Goal: Information Seeking & Learning: Find specific fact

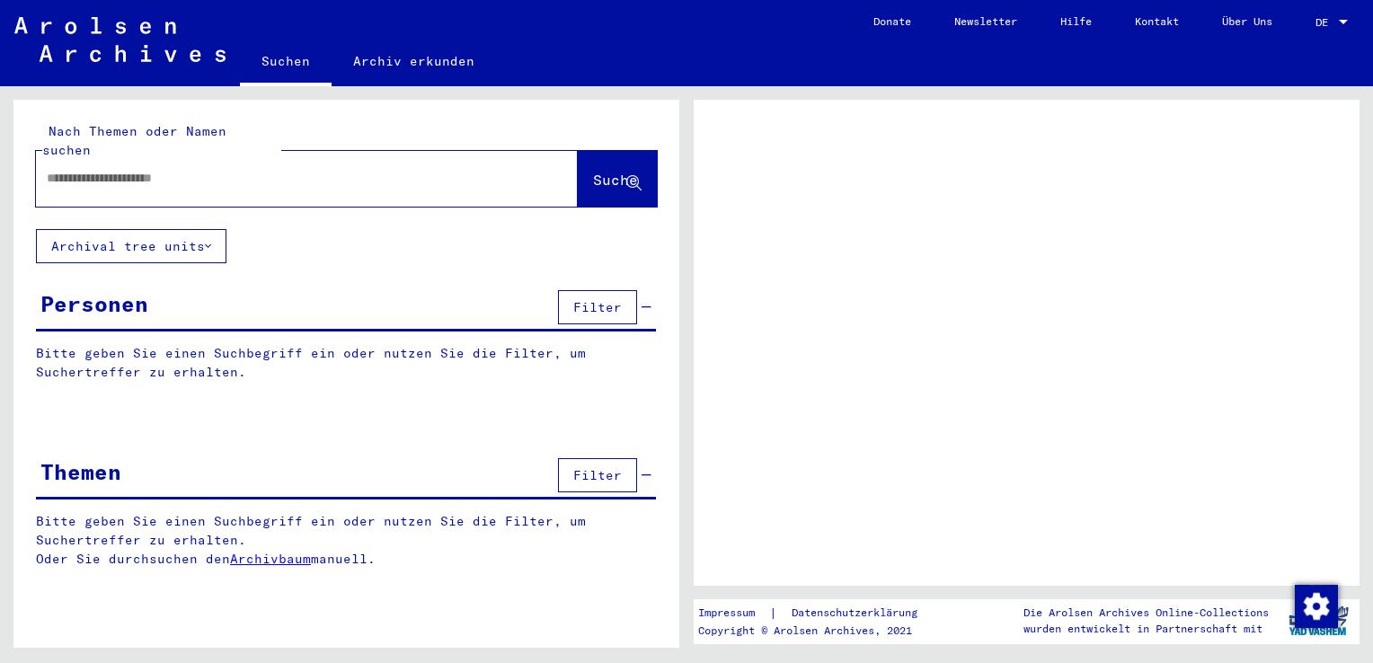
click at [176, 169] on input "text" at bounding box center [291, 178] width 488 height 19
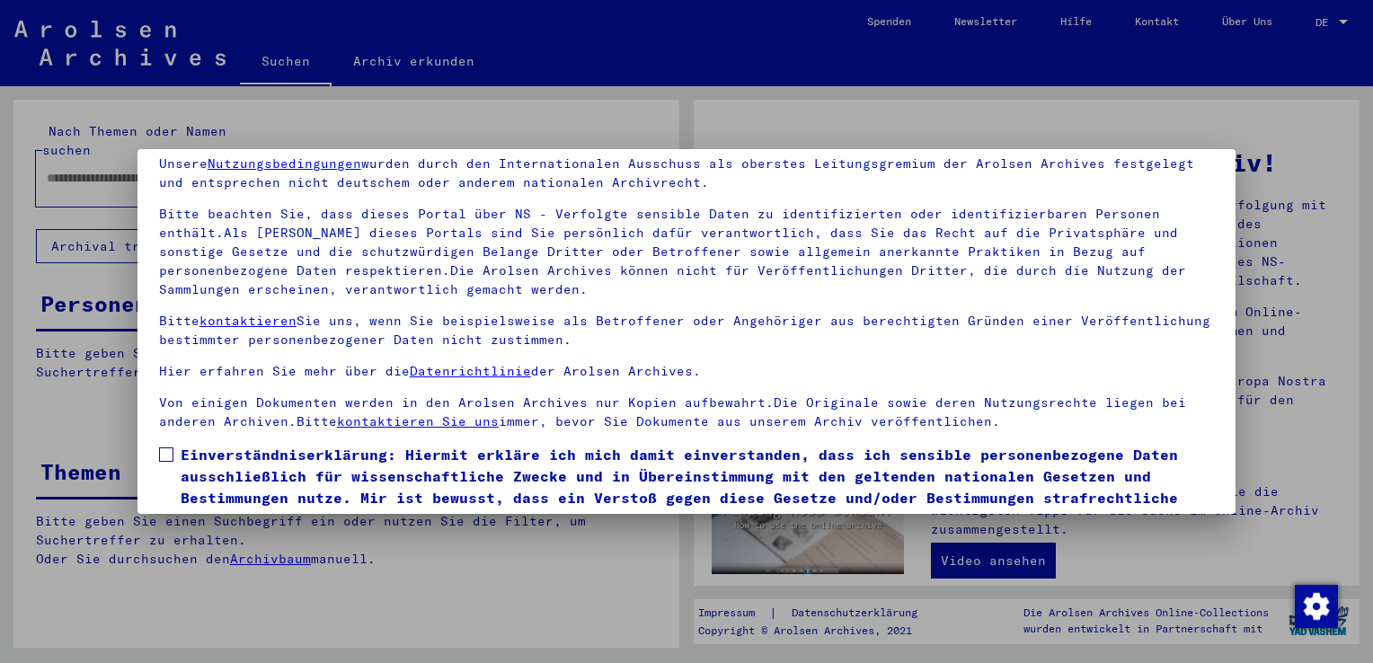
scroll to position [155, 0]
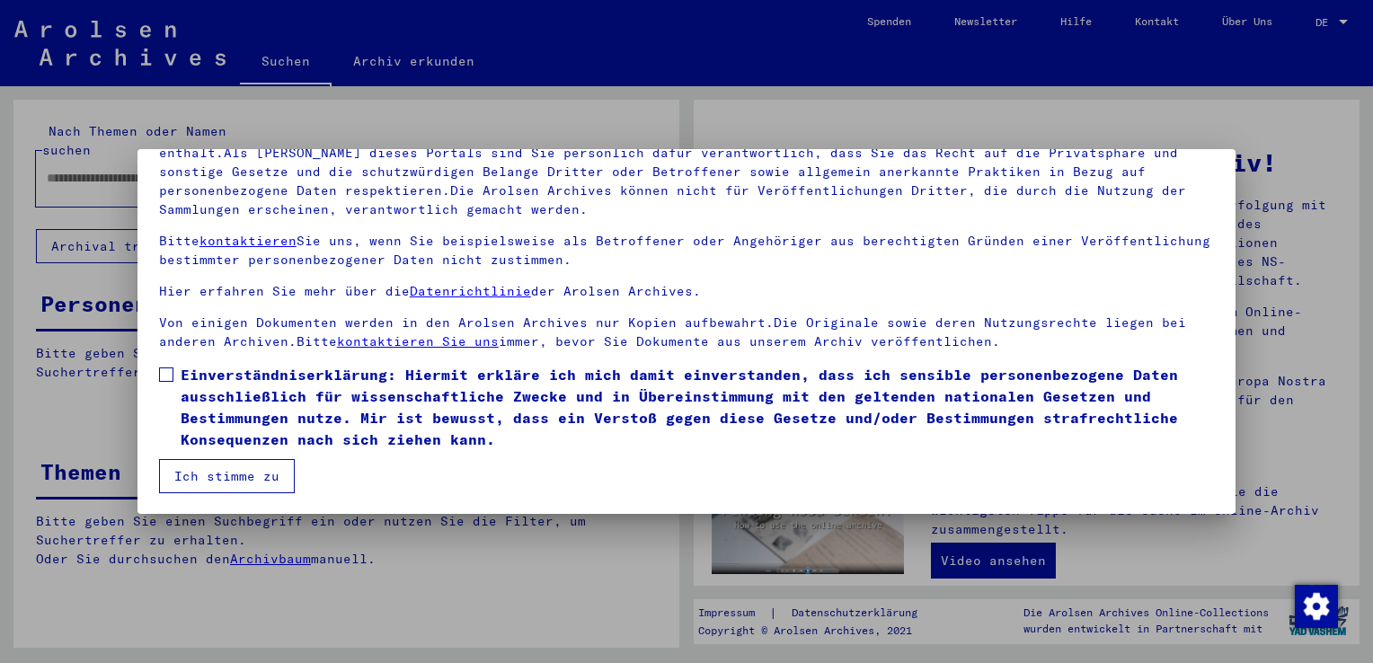
click at [191, 384] on span "Einverständniserklärung: Hiermit erkläre ich mich damit einverstanden, dass ich…" at bounding box center [698, 407] width 1034 height 86
click at [214, 467] on button "Ich stimme zu" at bounding box center [227, 476] width 136 height 34
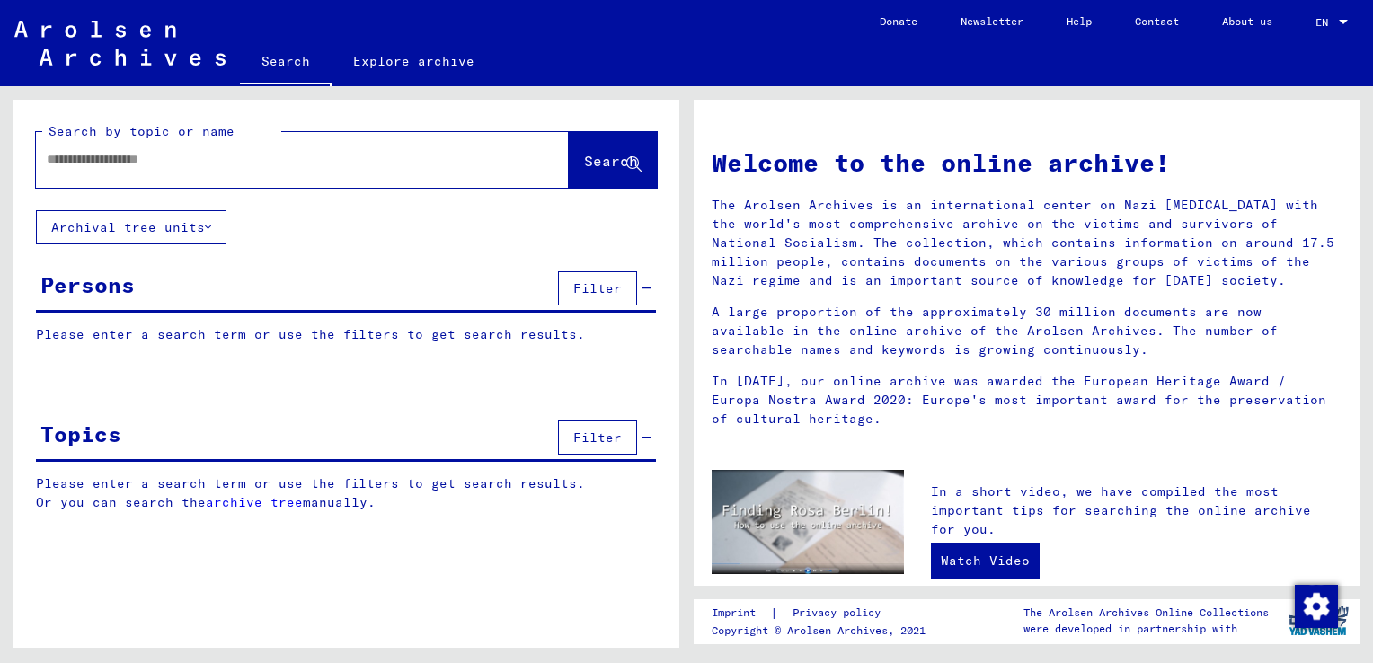
click at [407, 152] on input "text" at bounding box center [281, 159] width 468 height 19
type input "**********"
click at [608, 161] on span "Search" at bounding box center [611, 161] width 54 height 18
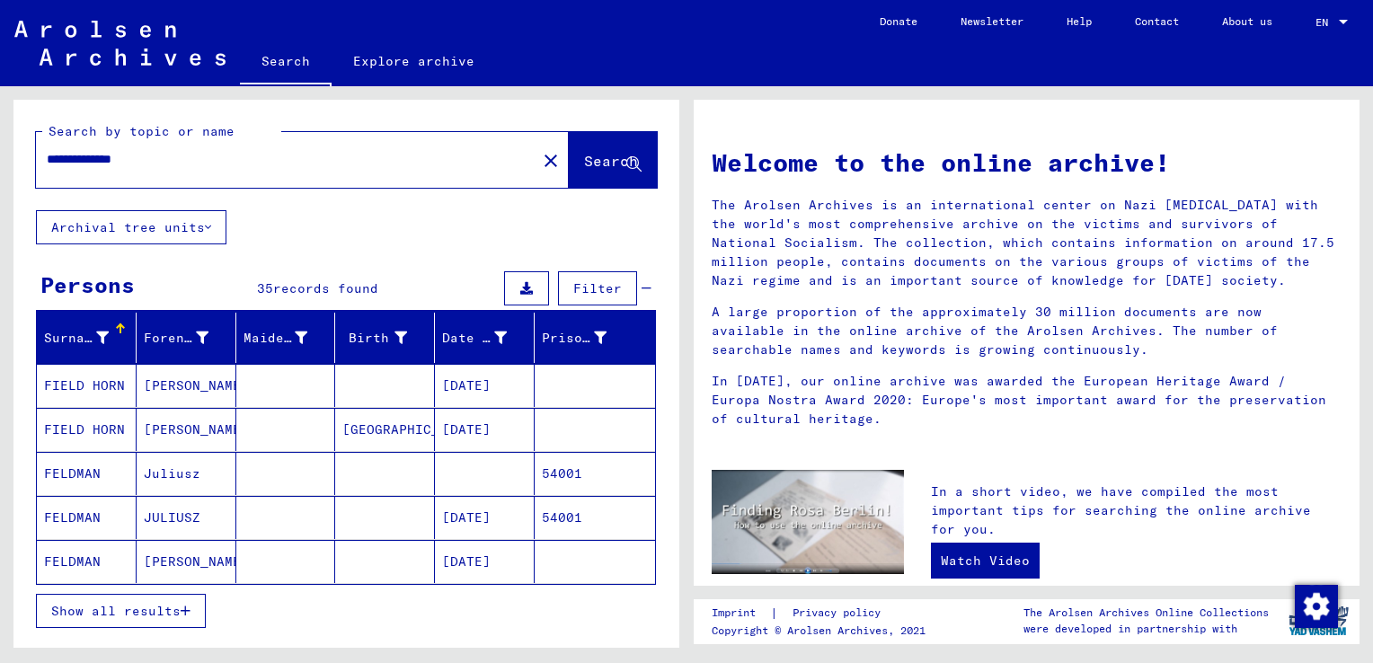
click at [146, 613] on span "Show all results" at bounding box center [115, 611] width 129 height 16
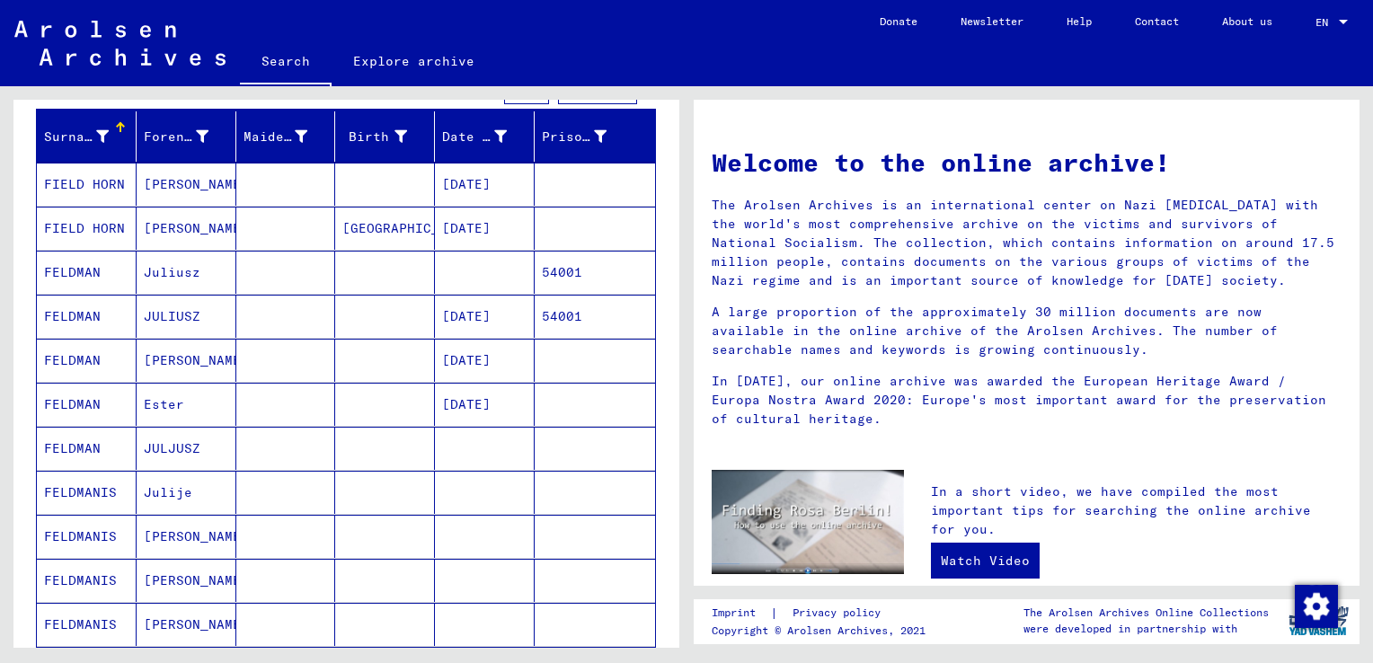
scroll to position [90, 0]
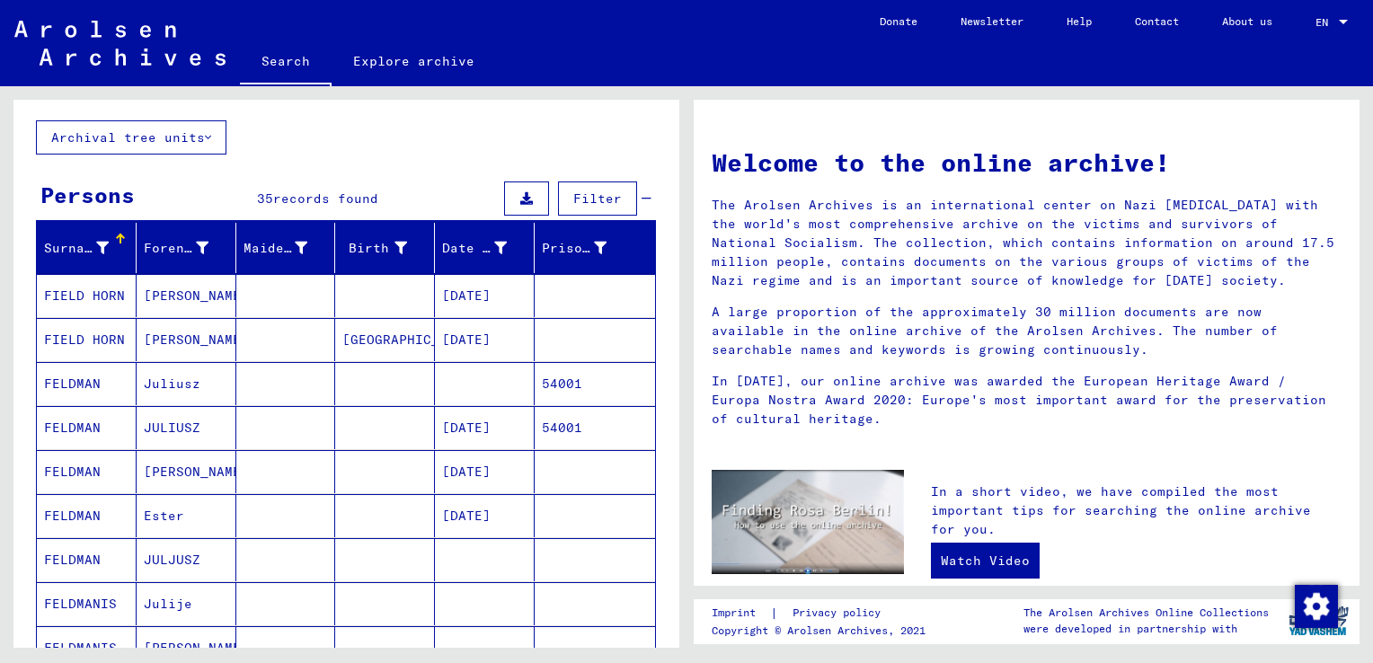
click at [359, 424] on mat-cell at bounding box center [385, 427] width 100 height 43
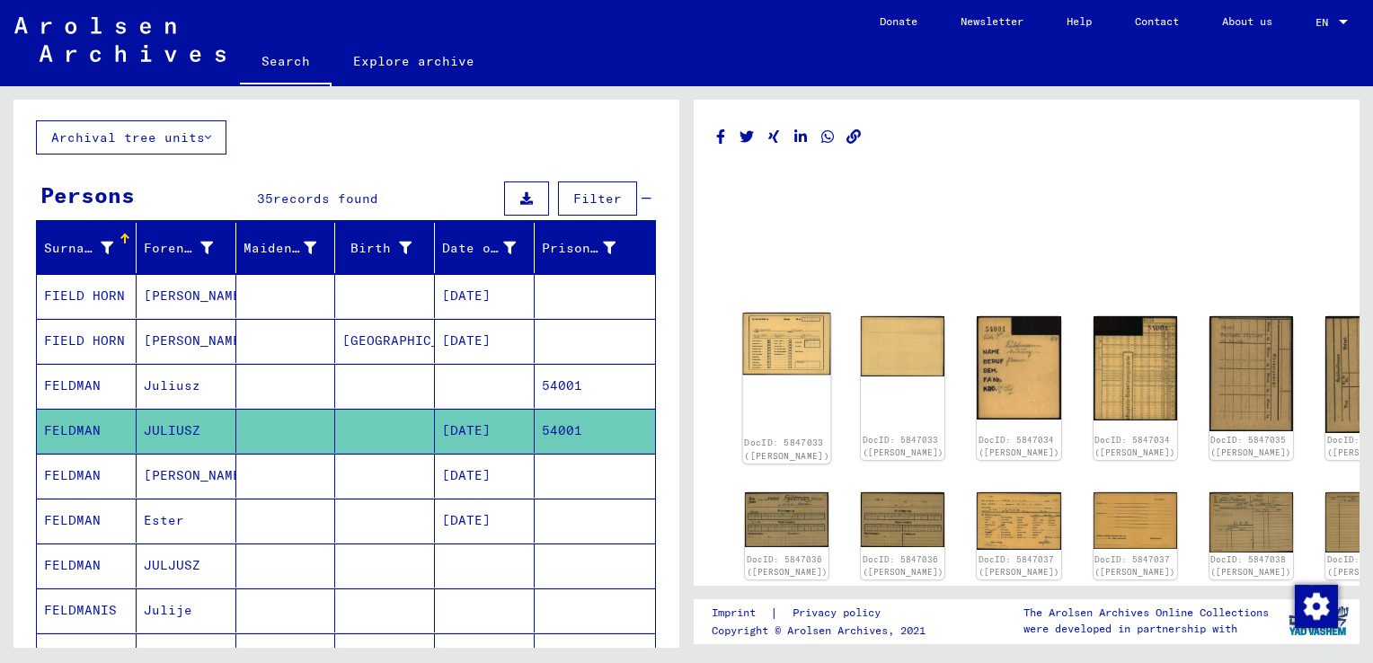
click at [784, 339] on img at bounding box center [787, 344] width 88 height 63
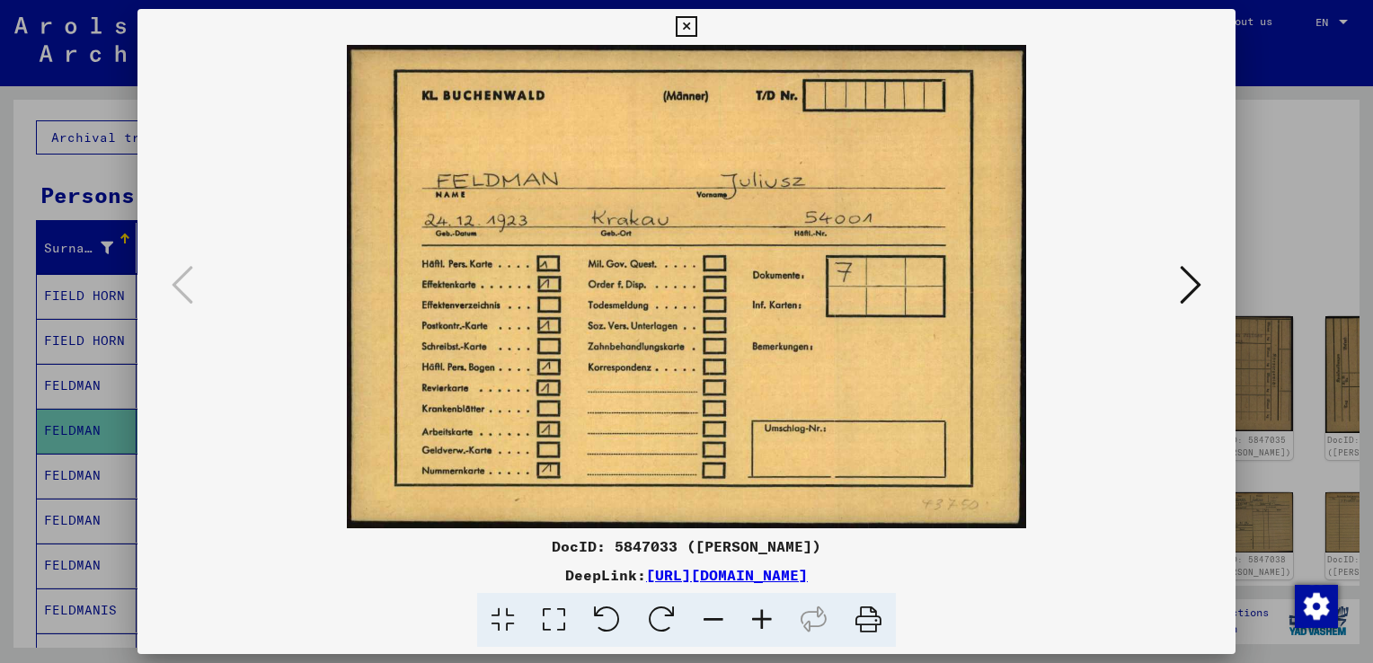
click at [1187, 292] on icon at bounding box center [1191, 284] width 22 height 43
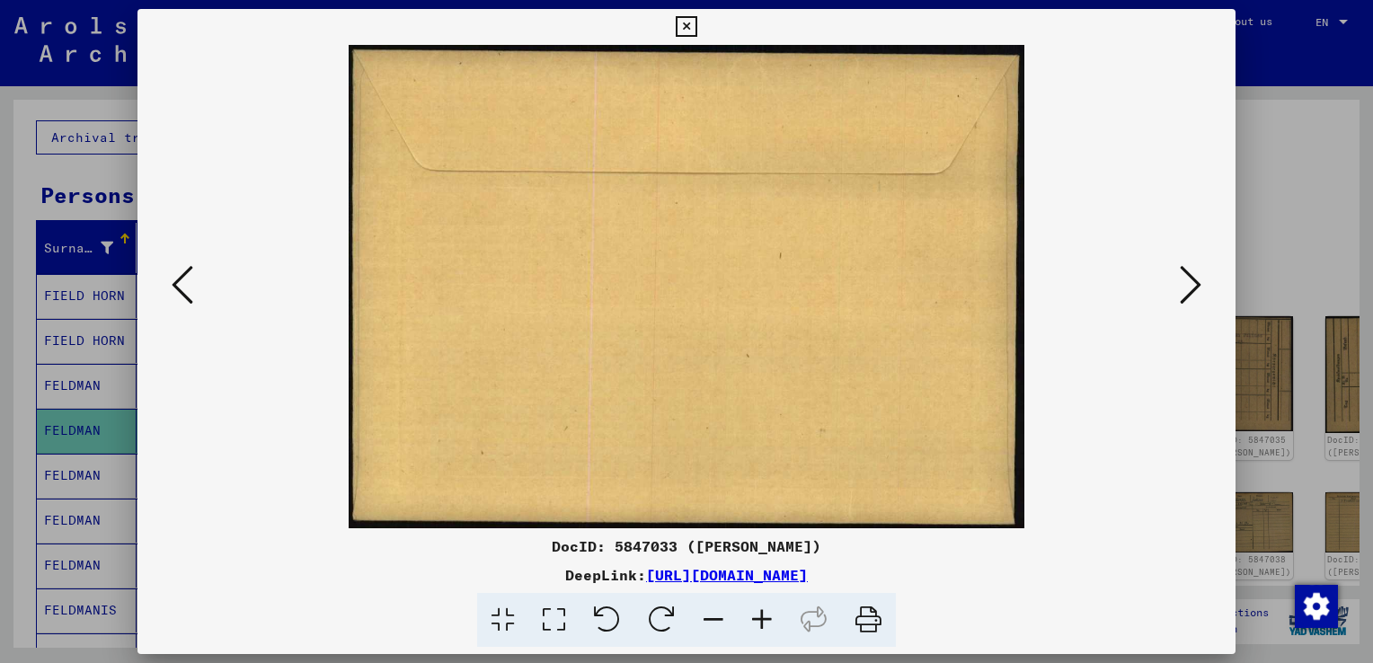
click at [1187, 292] on icon at bounding box center [1191, 284] width 22 height 43
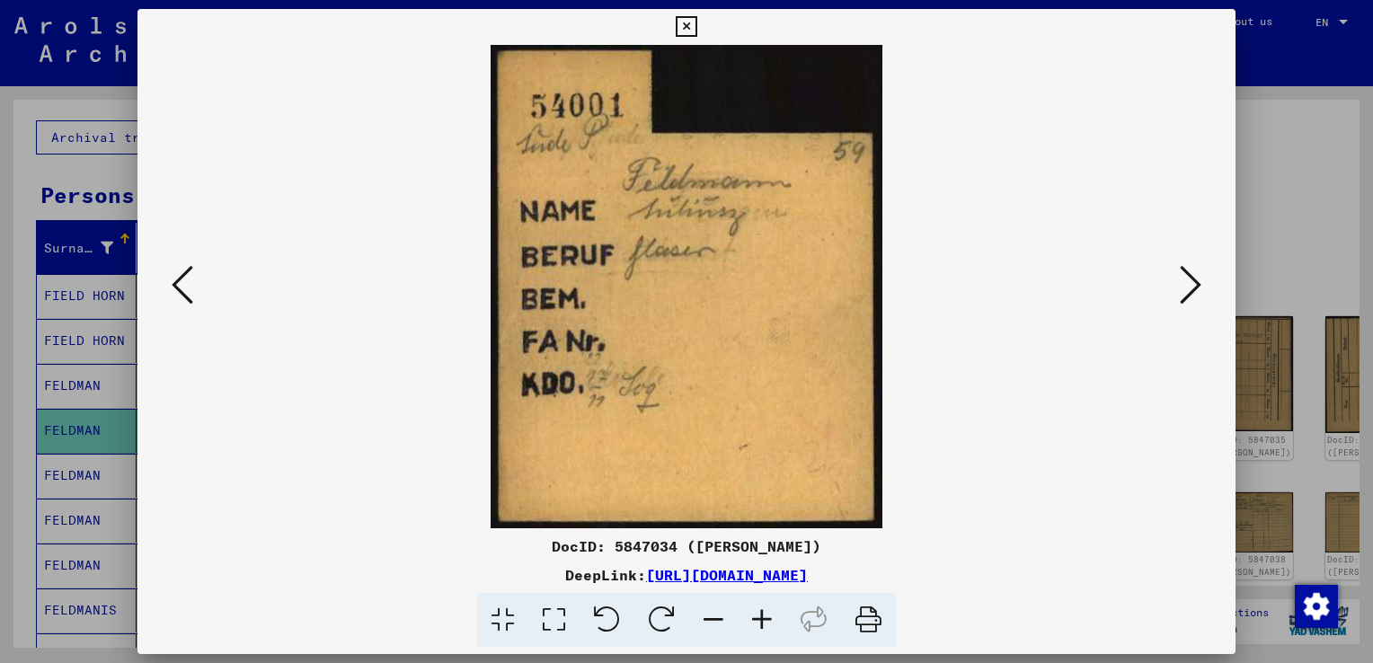
click at [1187, 292] on icon at bounding box center [1191, 284] width 22 height 43
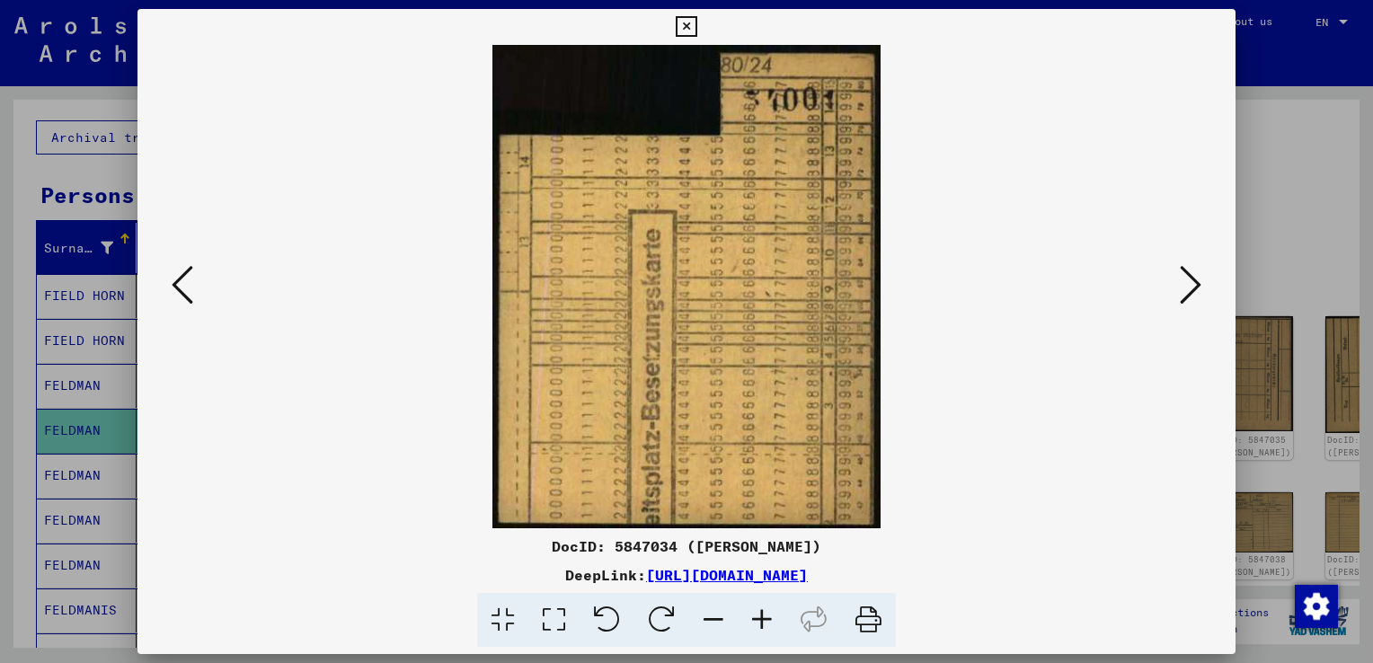
click at [1187, 292] on icon at bounding box center [1191, 284] width 22 height 43
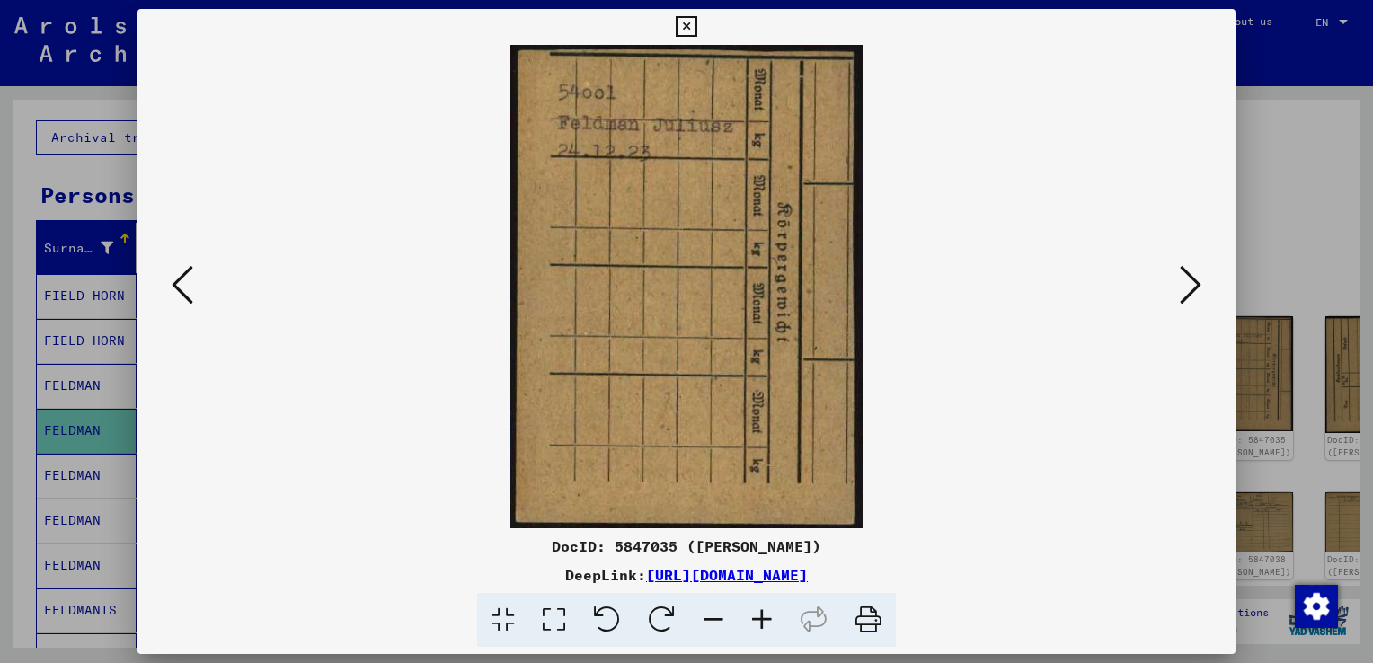
click at [1187, 292] on icon at bounding box center [1191, 284] width 22 height 43
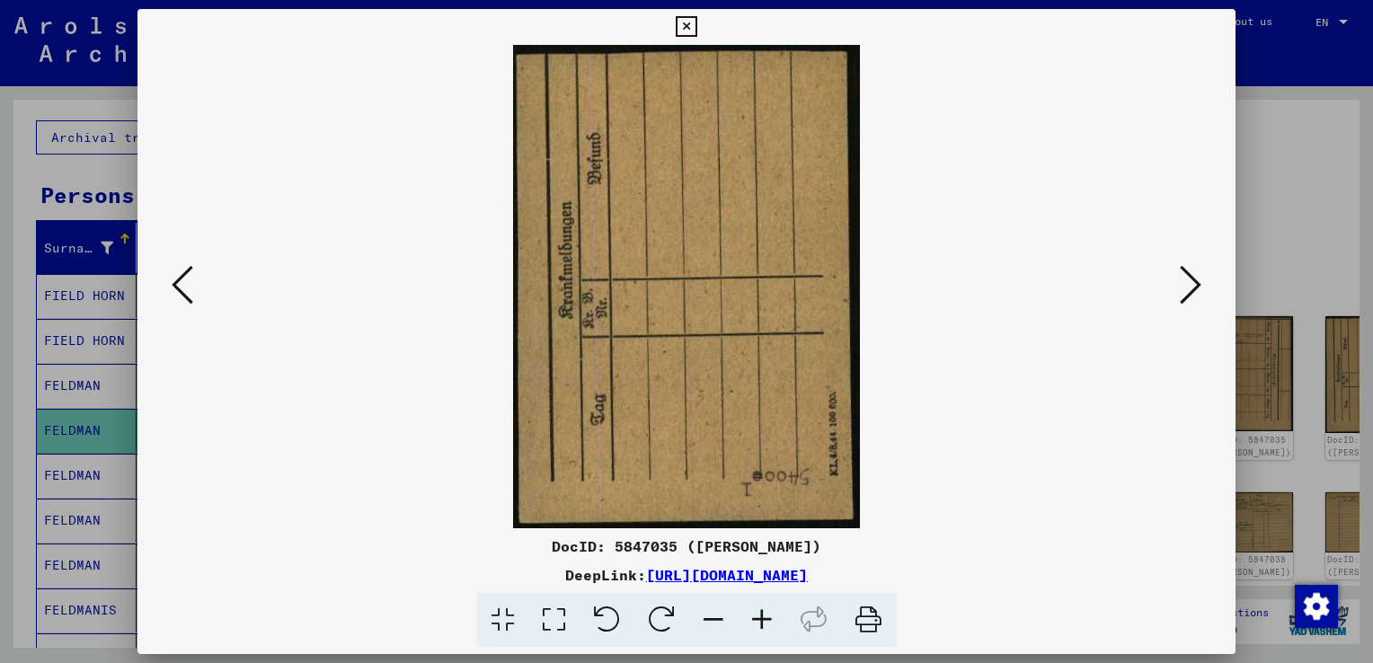
click at [1187, 292] on icon at bounding box center [1191, 284] width 22 height 43
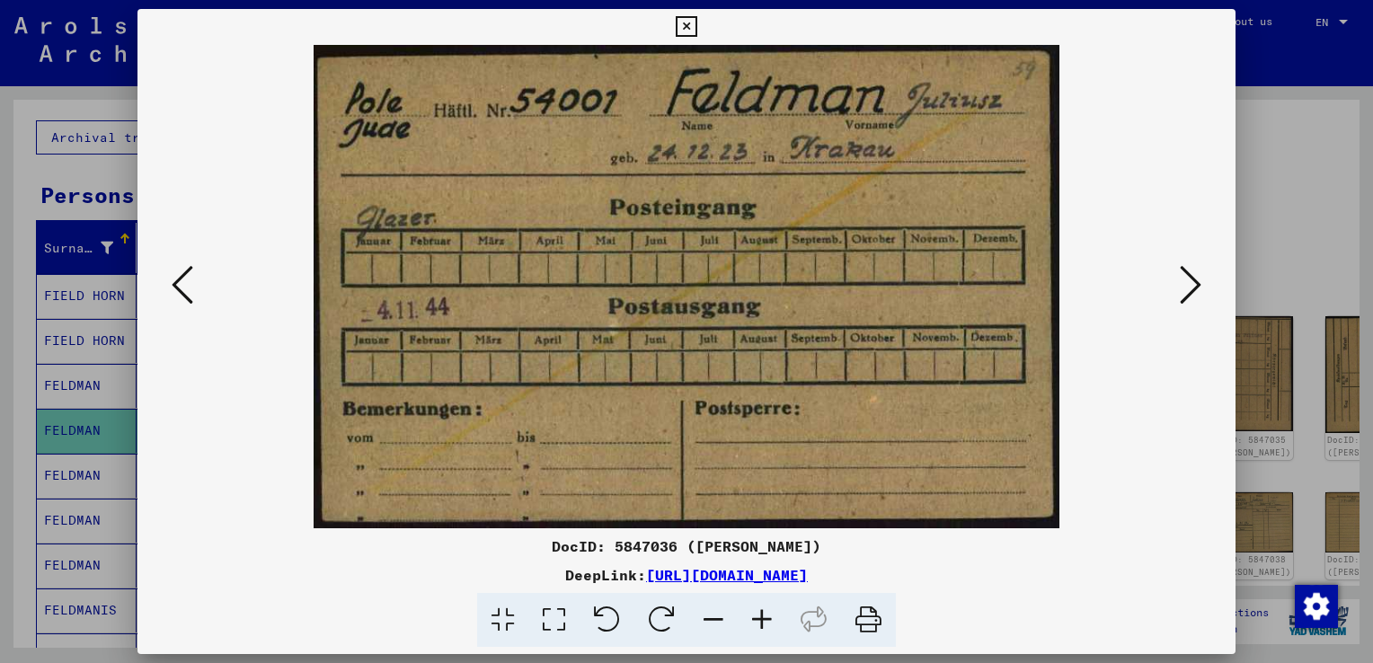
click at [1187, 292] on icon at bounding box center [1191, 284] width 22 height 43
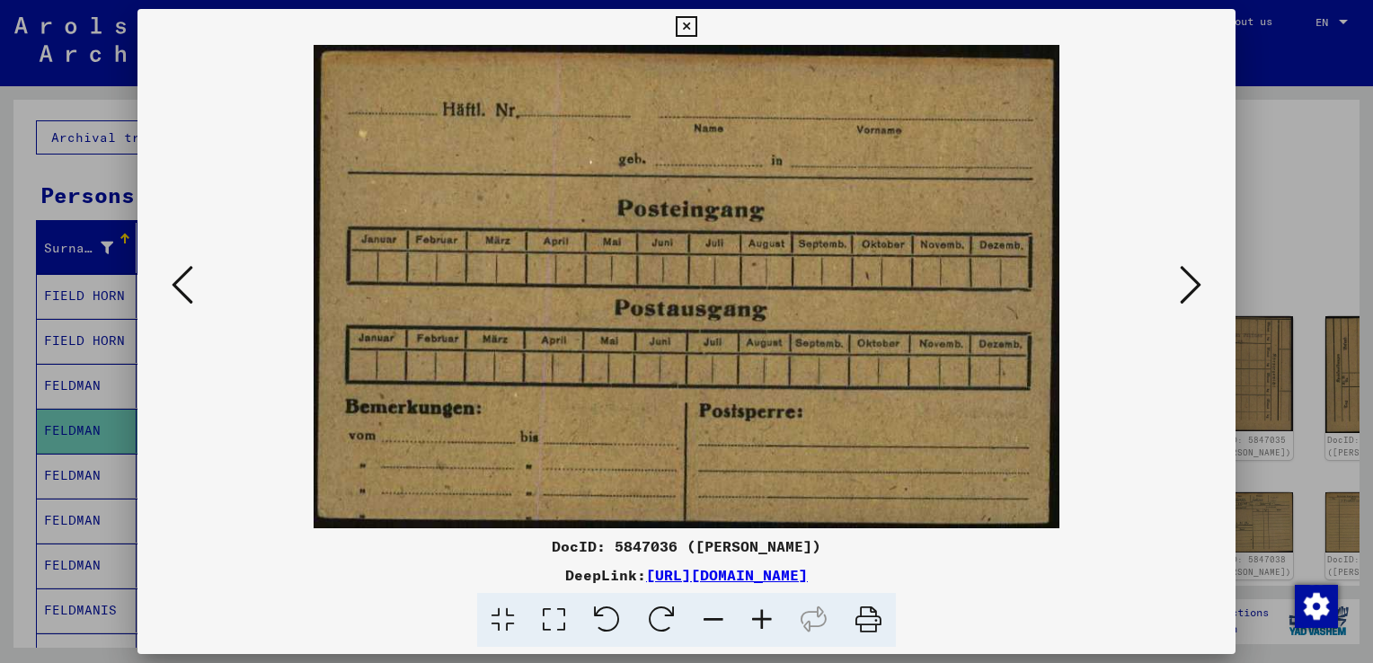
click at [1187, 292] on icon at bounding box center [1191, 284] width 22 height 43
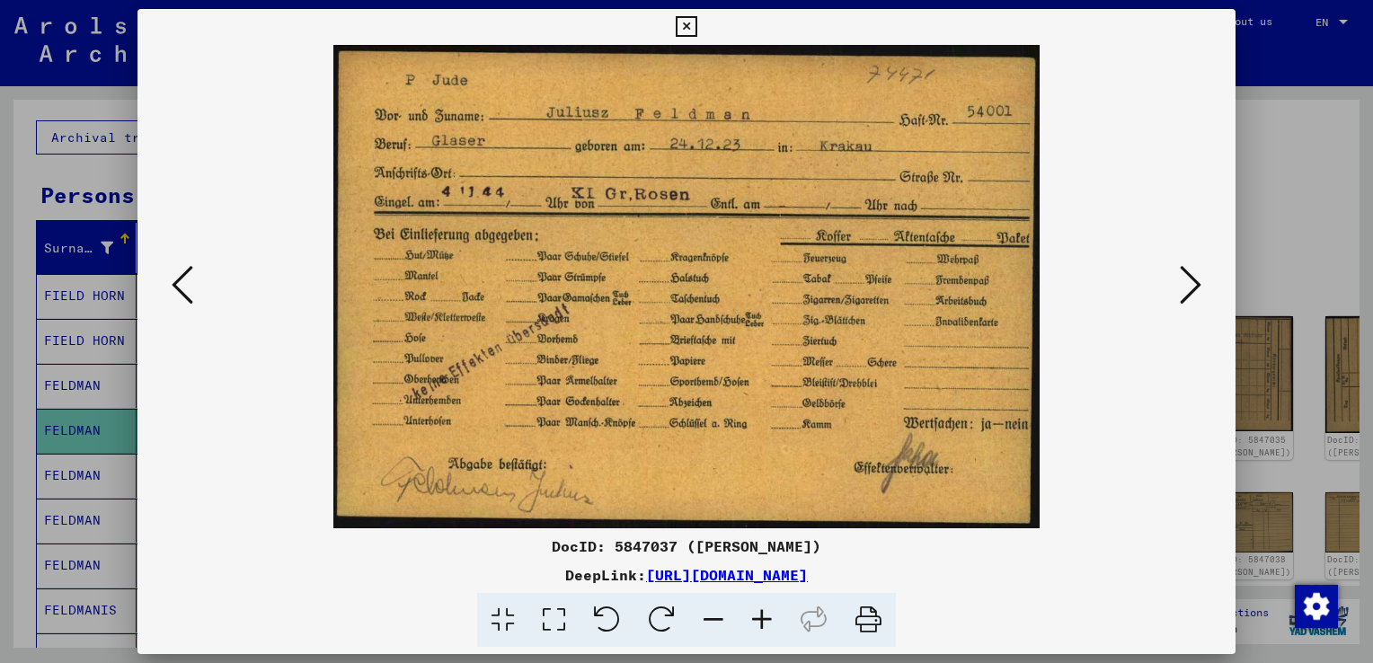
click at [1187, 292] on icon at bounding box center [1191, 284] width 22 height 43
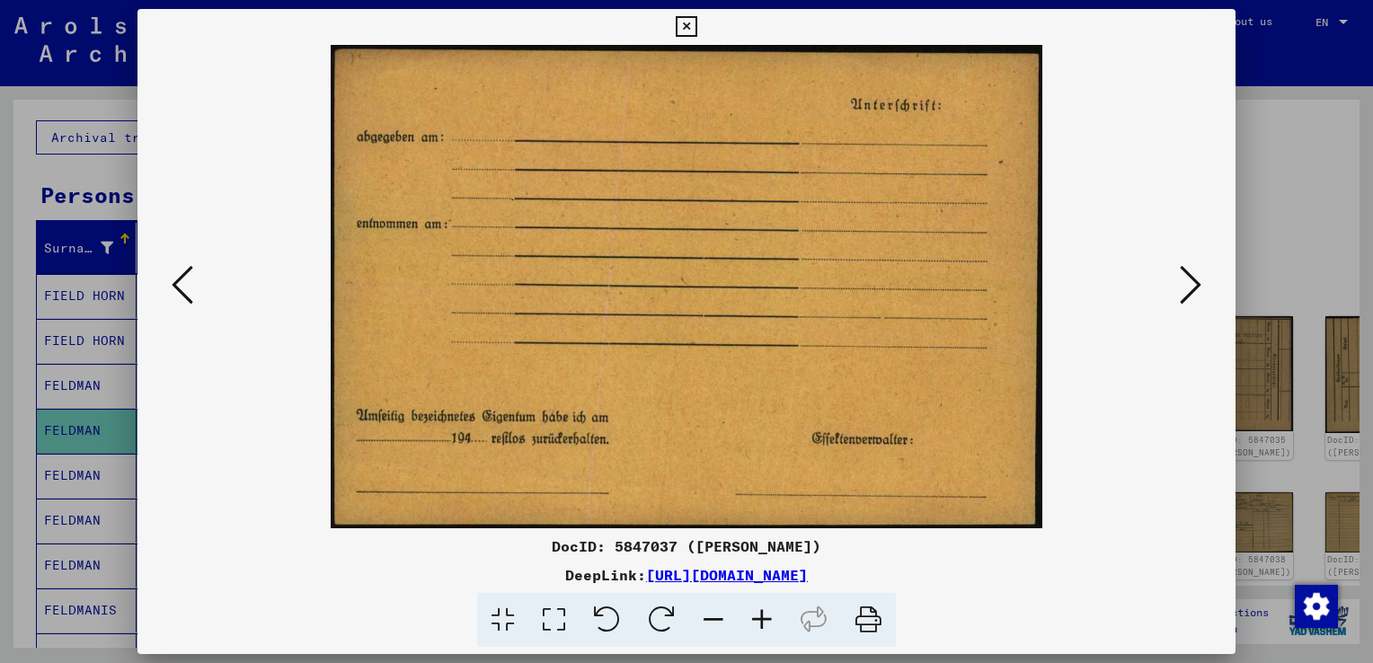
click at [1187, 292] on icon at bounding box center [1191, 284] width 22 height 43
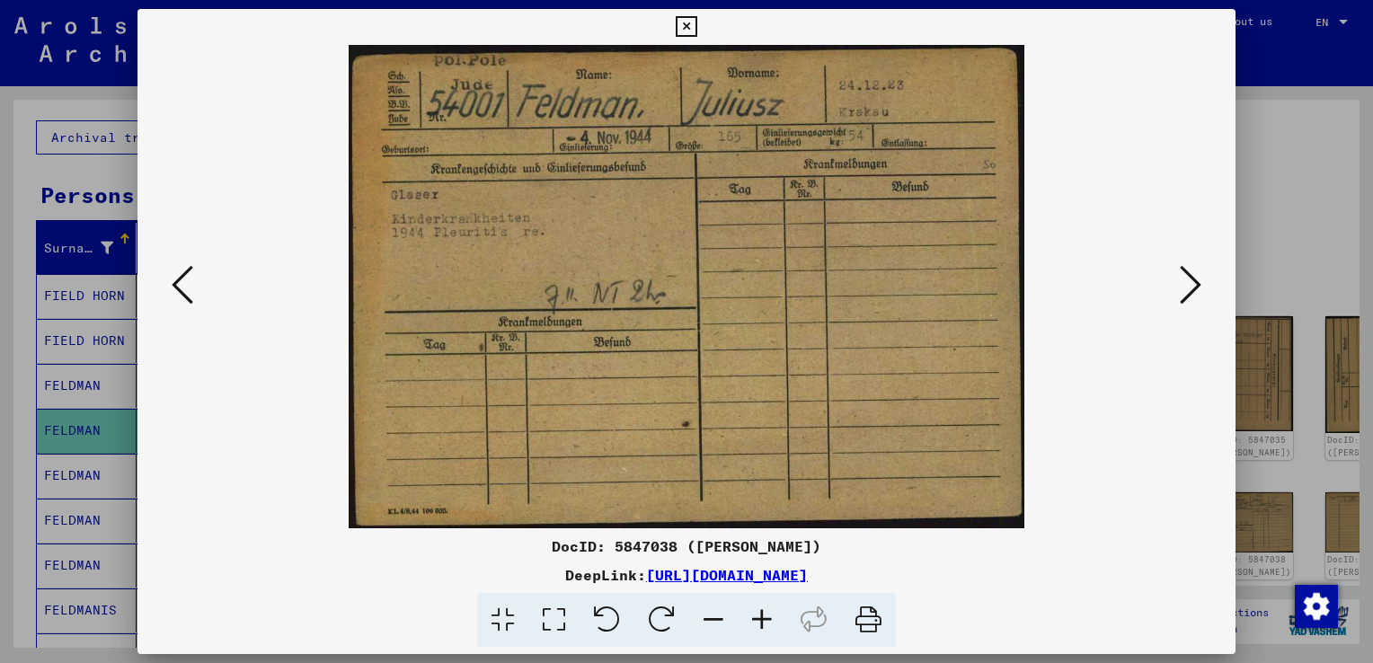
click at [1191, 289] on icon at bounding box center [1191, 284] width 22 height 43
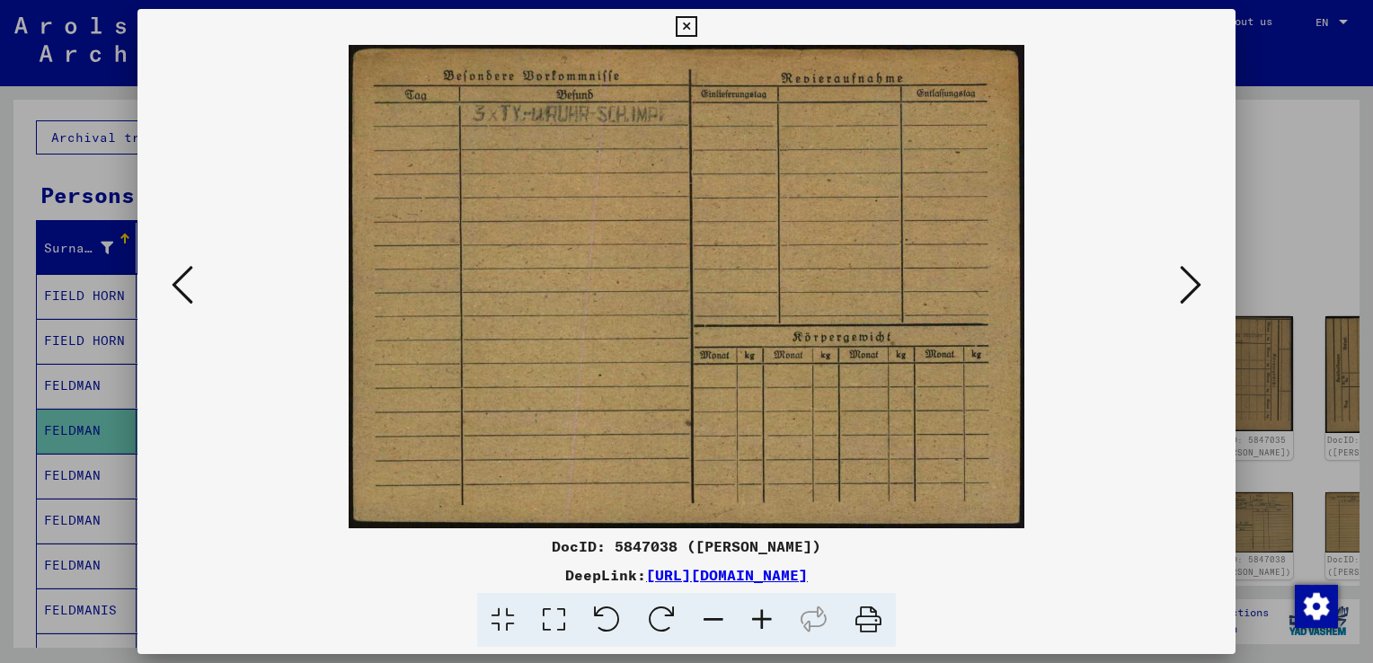
click at [1191, 289] on icon at bounding box center [1191, 284] width 22 height 43
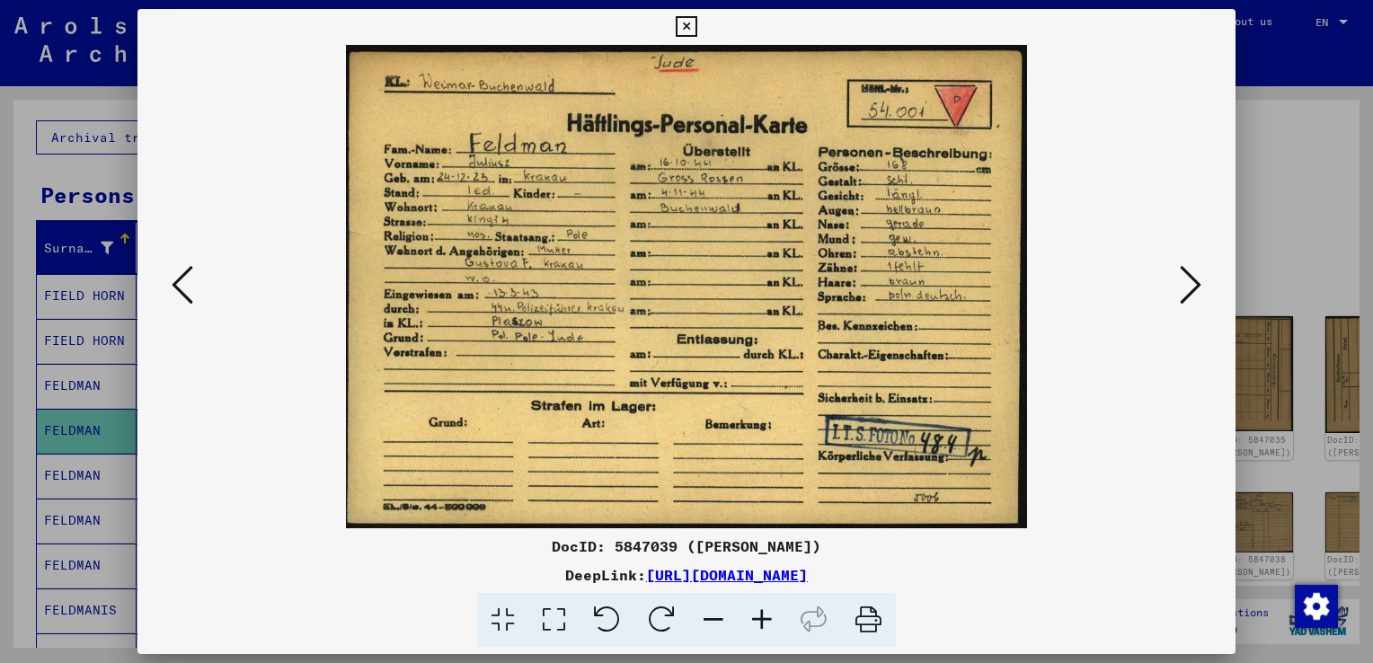
click at [757, 624] on icon at bounding box center [762, 620] width 49 height 55
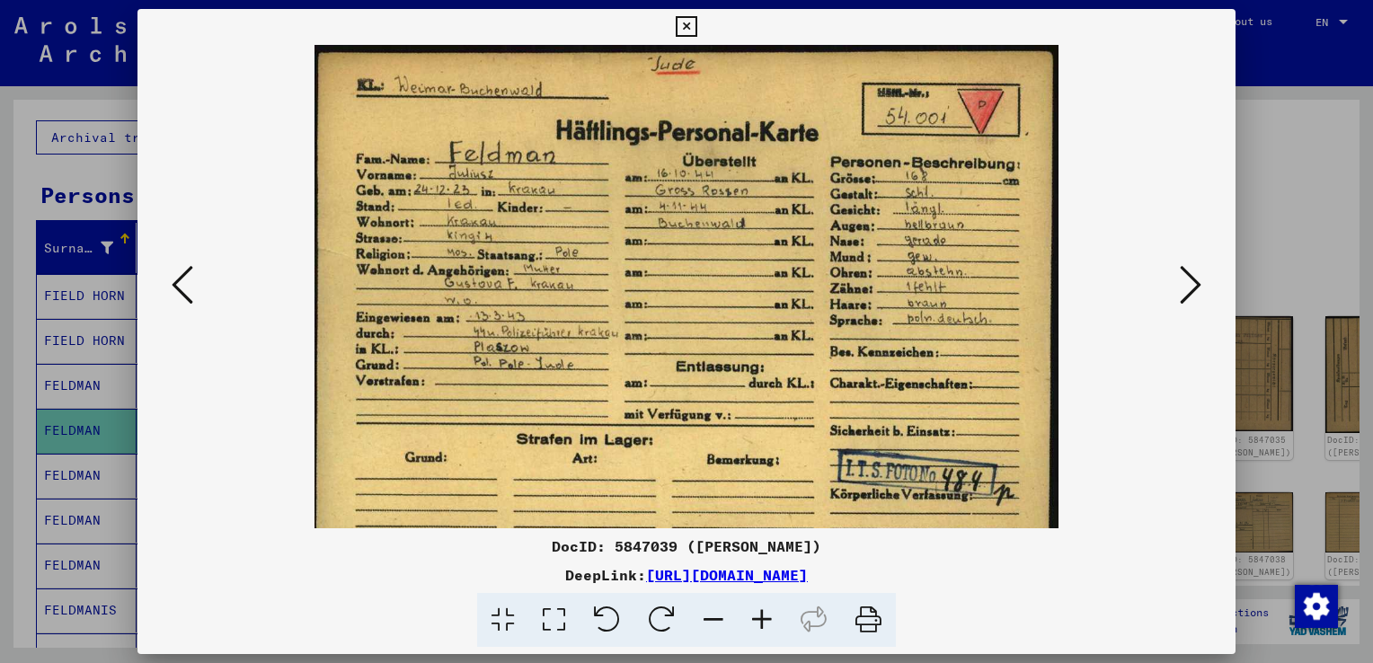
click at [757, 624] on icon at bounding box center [762, 620] width 49 height 55
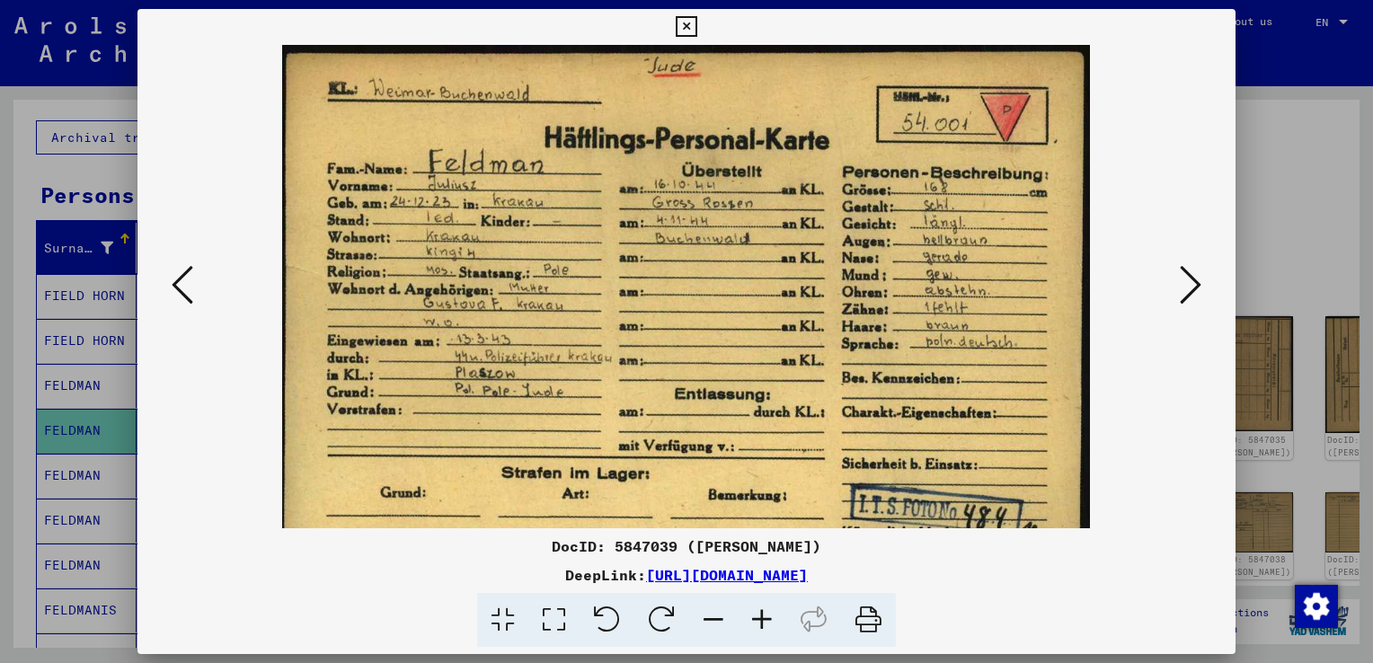
click at [757, 624] on icon at bounding box center [762, 620] width 49 height 55
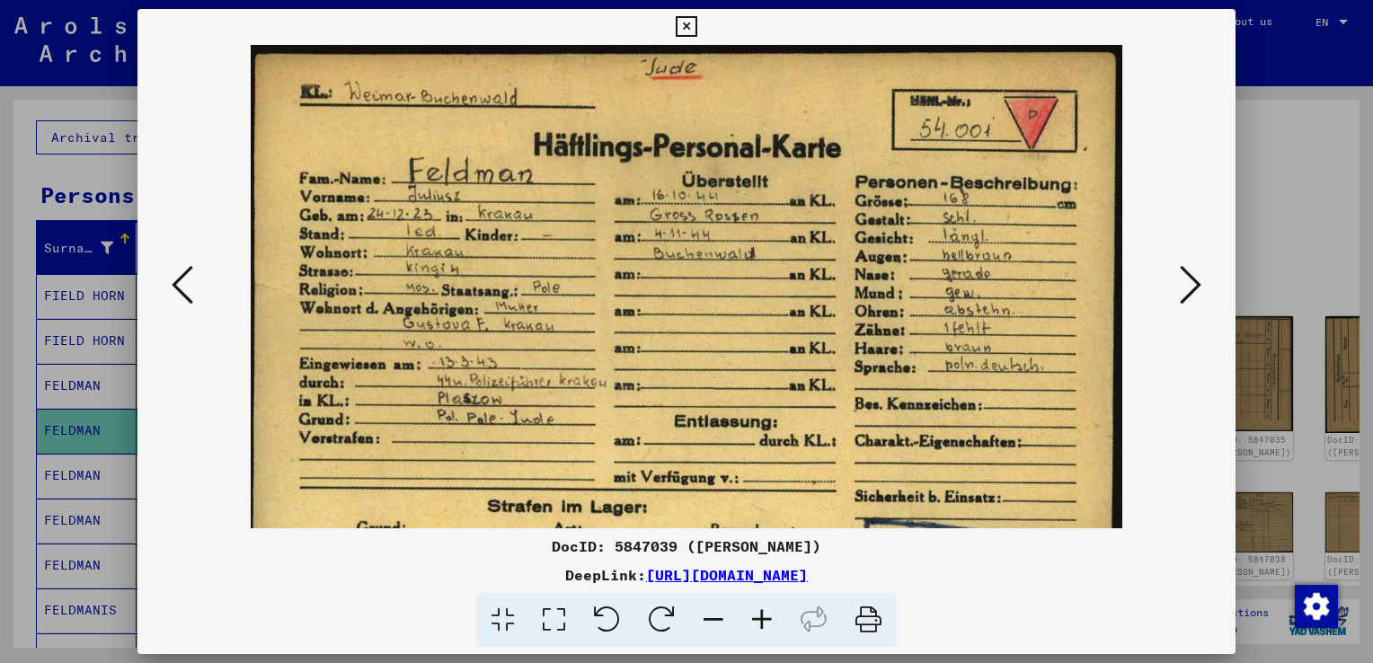
click at [280, 498] on img at bounding box center [686, 354] width 871 height 618
click at [178, 297] on icon at bounding box center [183, 284] width 22 height 43
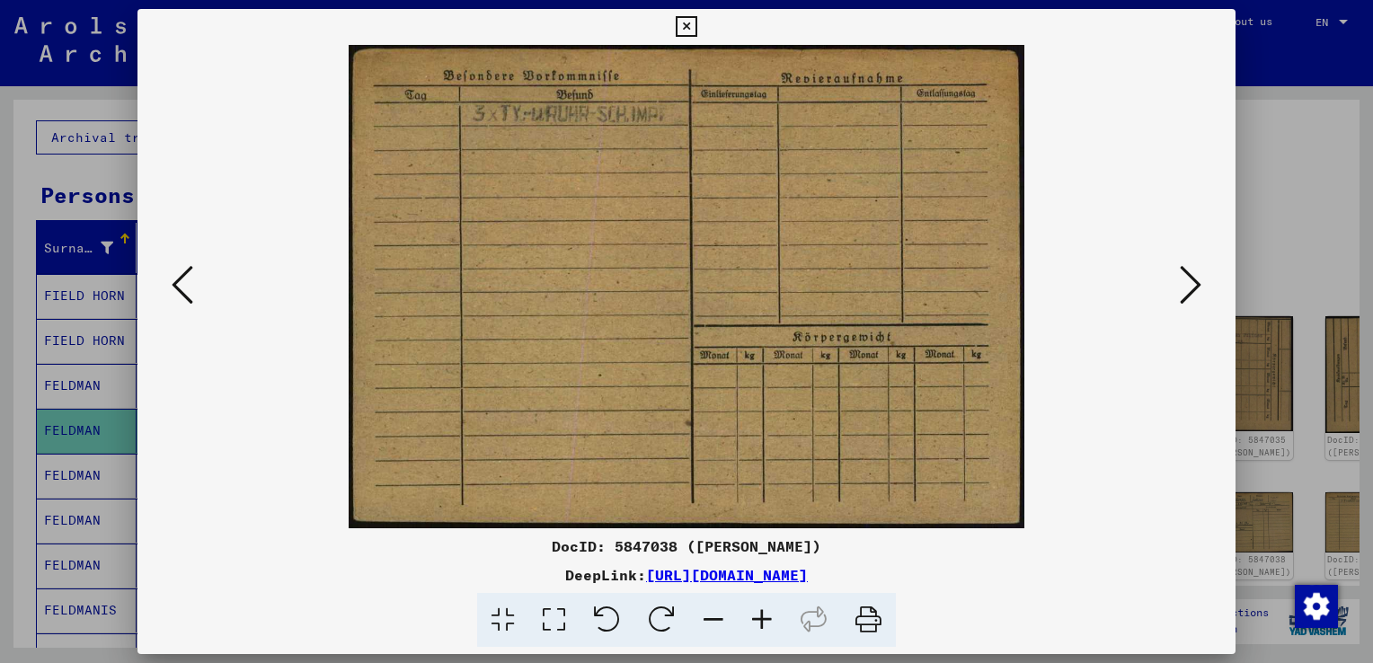
click at [177, 297] on icon at bounding box center [183, 284] width 22 height 43
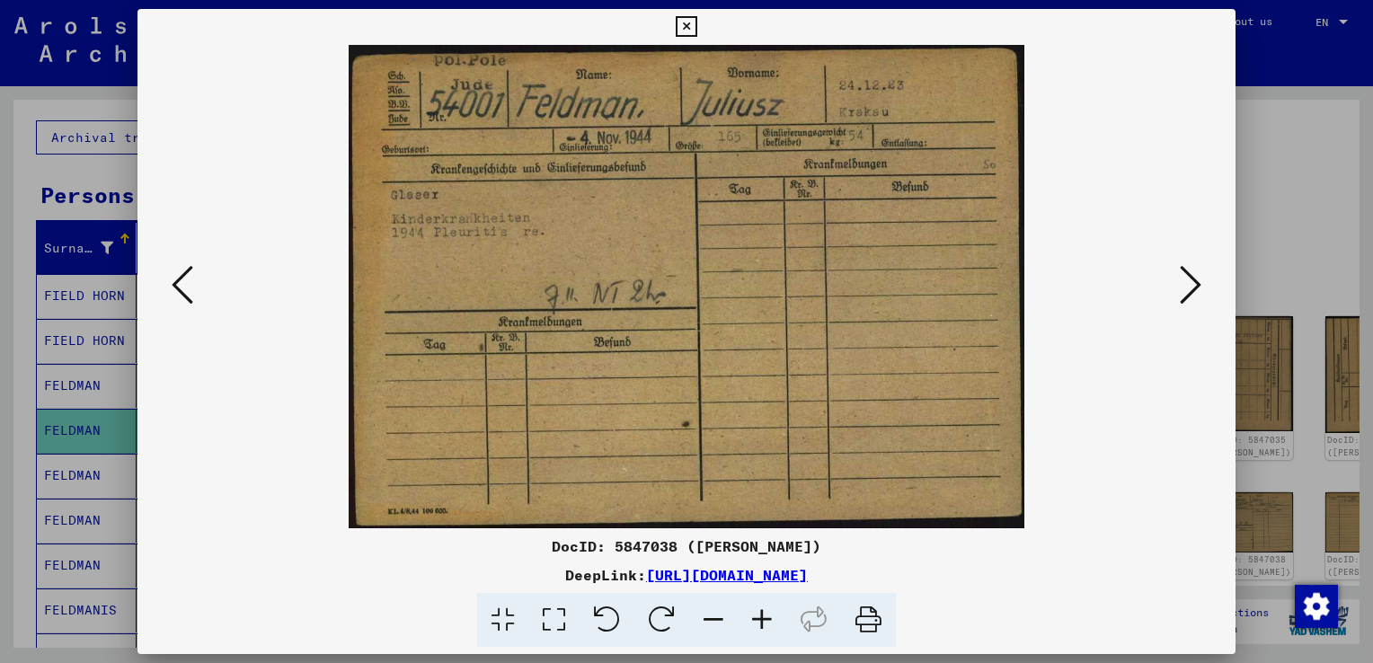
click at [1190, 282] on icon at bounding box center [1191, 284] width 22 height 43
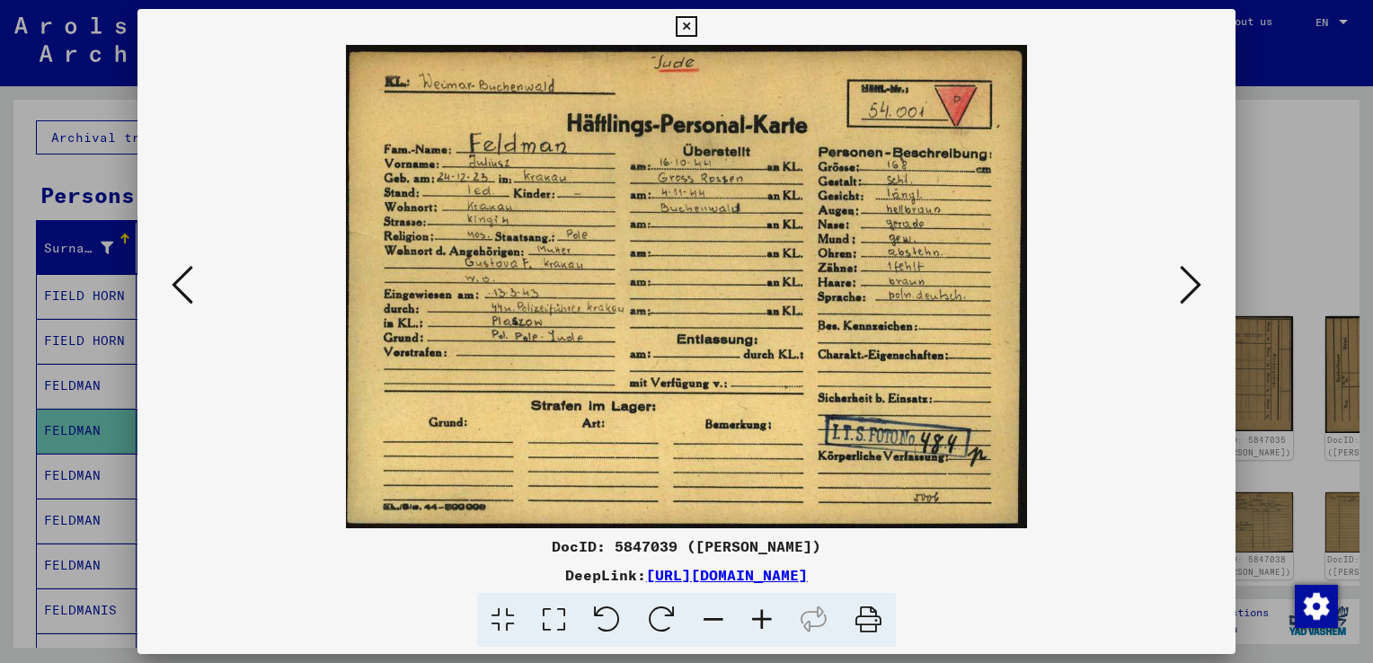
click at [768, 624] on icon at bounding box center [762, 620] width 49 height 55
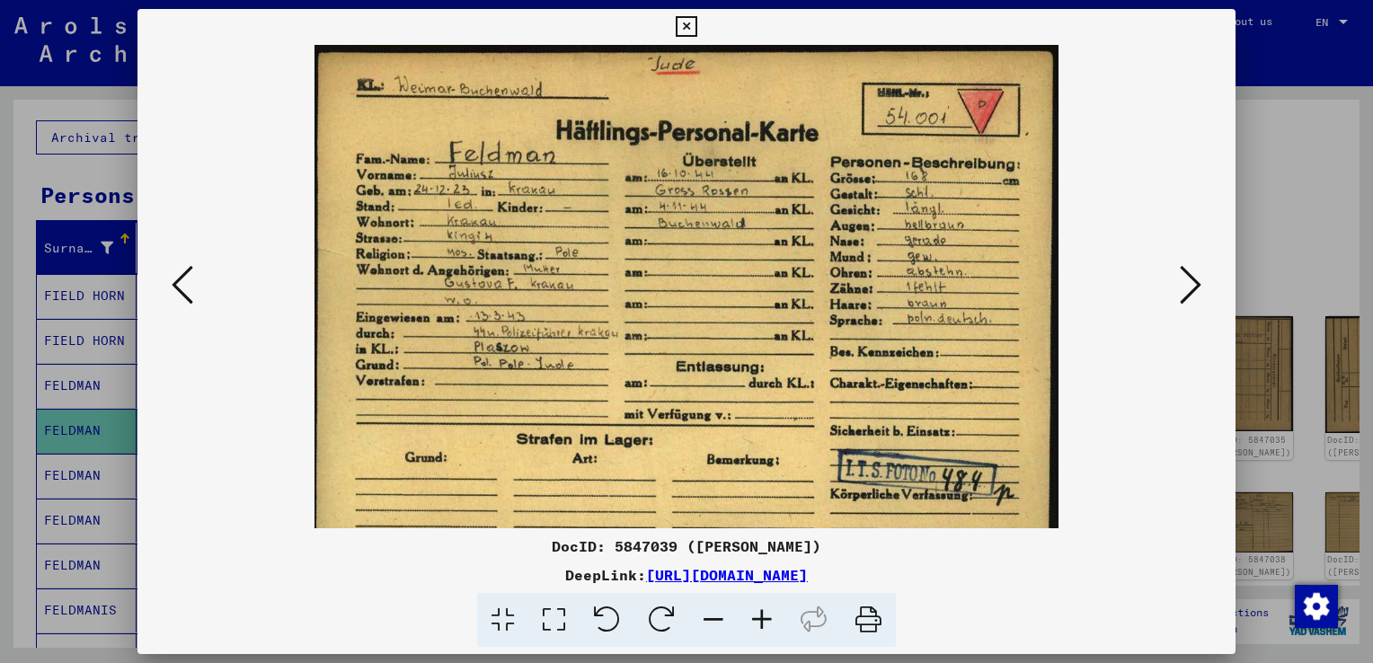
click at [764, 621] on icon at bounding box center [762, 620] width 49 height 55
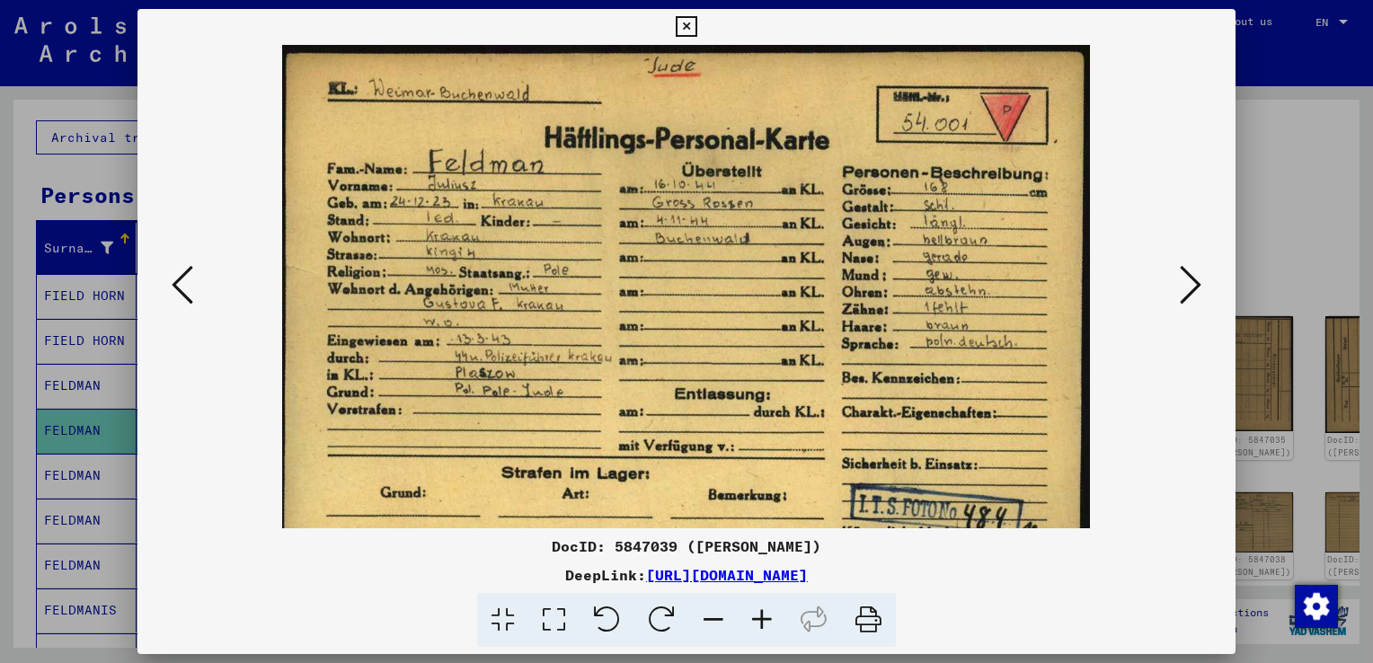
click at [764, 621] on icon at bounding box center [762, 620] width 49 height 55
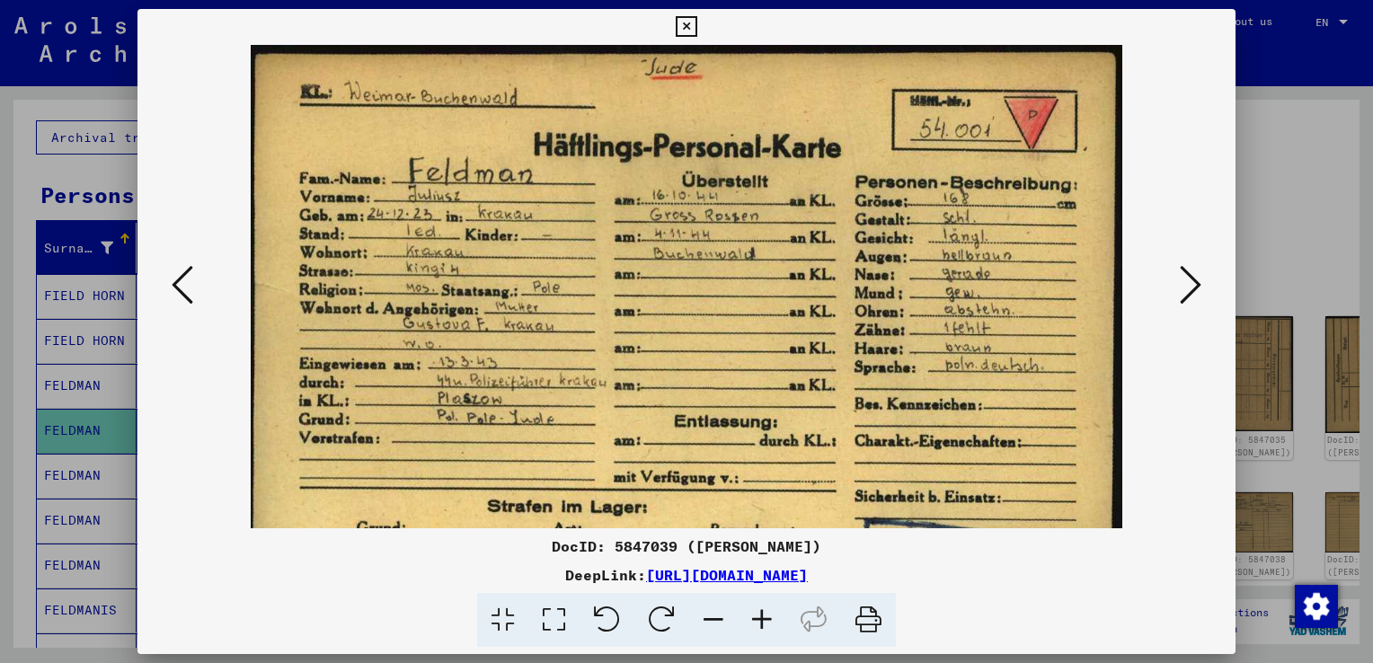
click at [764, 621] on icon at bounding box center [762, 620] width 49 height 55
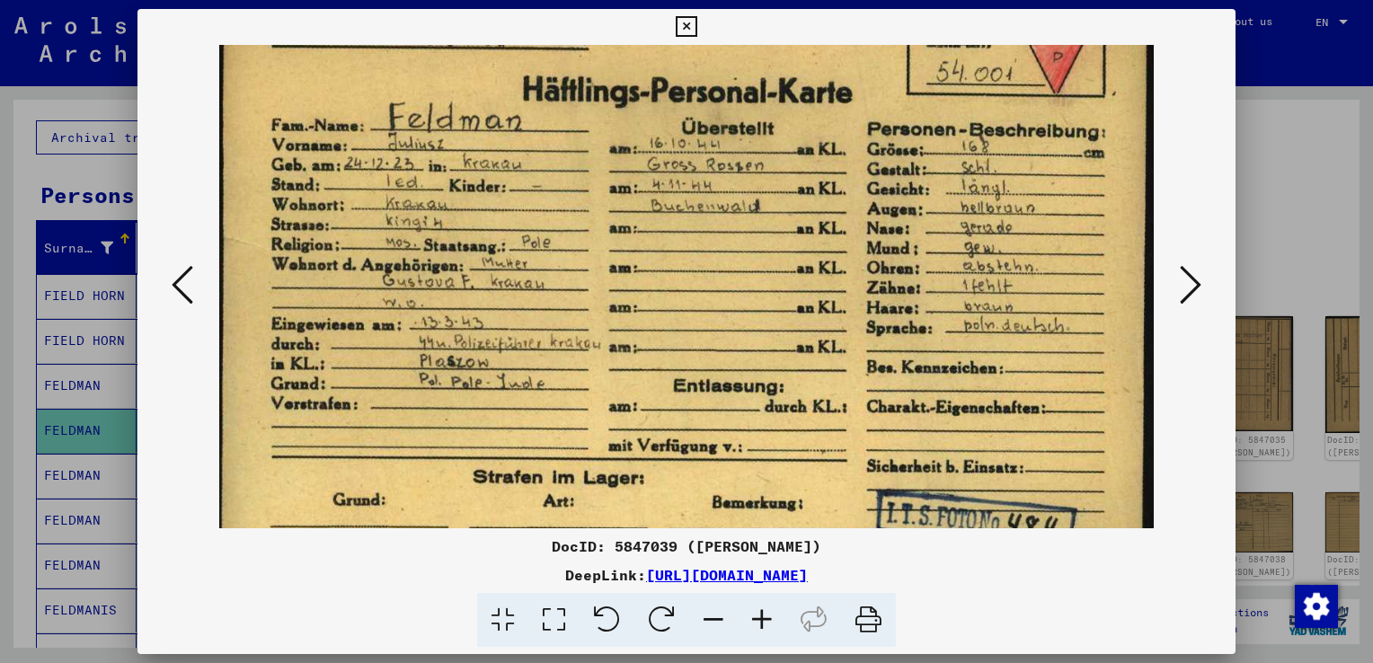
scroll to position [70, 0]
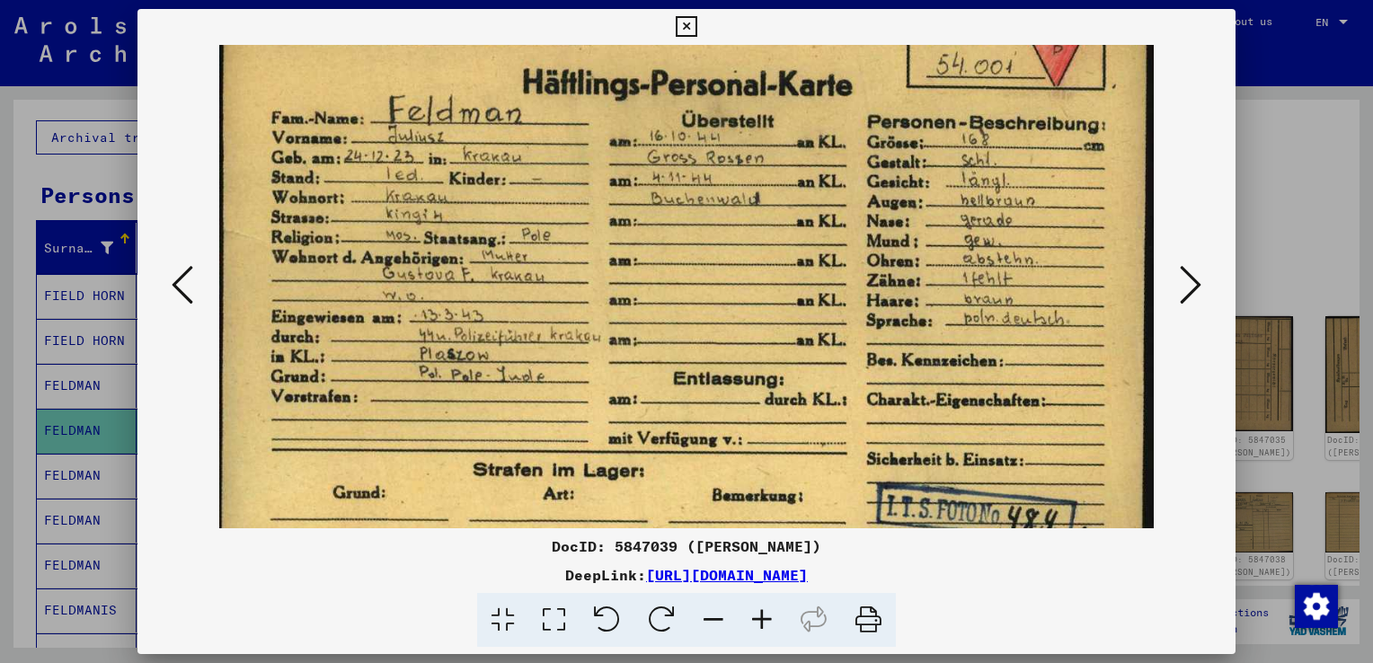
drag, startPoint x: 500, startPoint y: 337, endPoint x: 503, endPoint y: 279, distance: 58.5
click at [503, 279] on img at bounding box center [686, 306] width 935 height 663
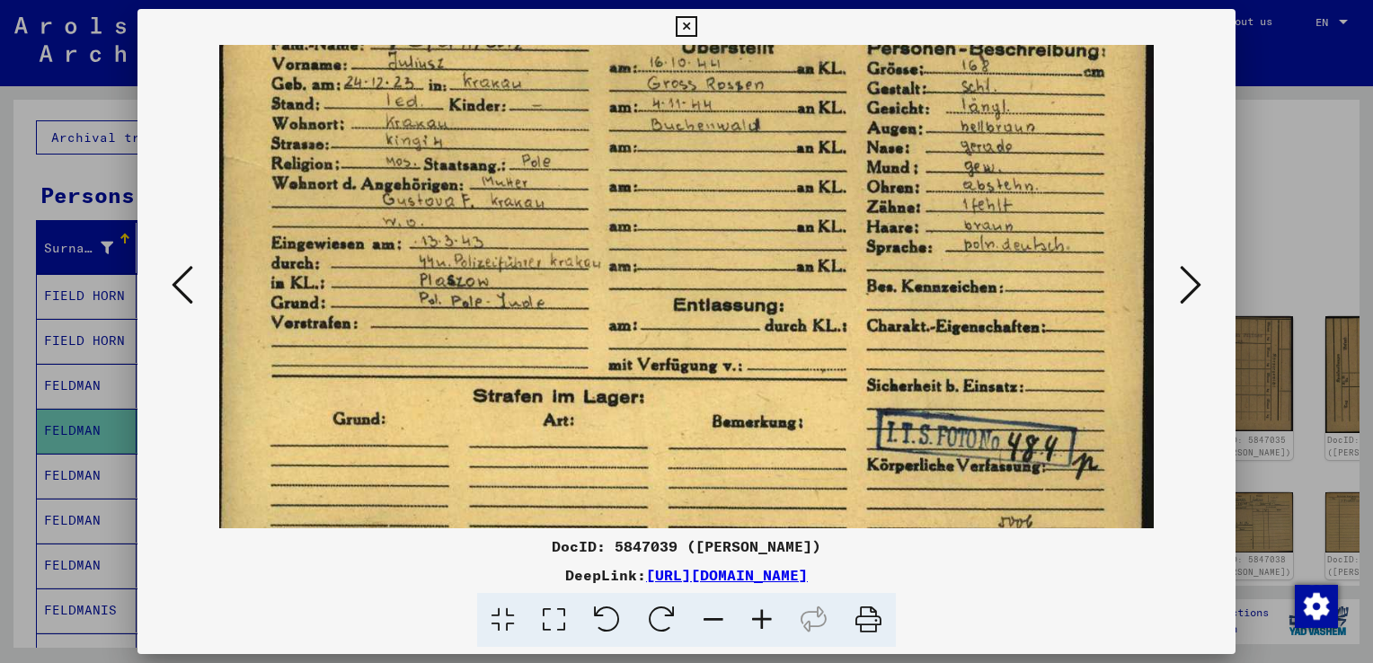
drag, startPoint x: 465, startPoint y: 379, endPoint x: 471, endPoint y: 308, distance: 71.3
click at [471, 308] on img at bounding box center [686, 232] width 935 height 663
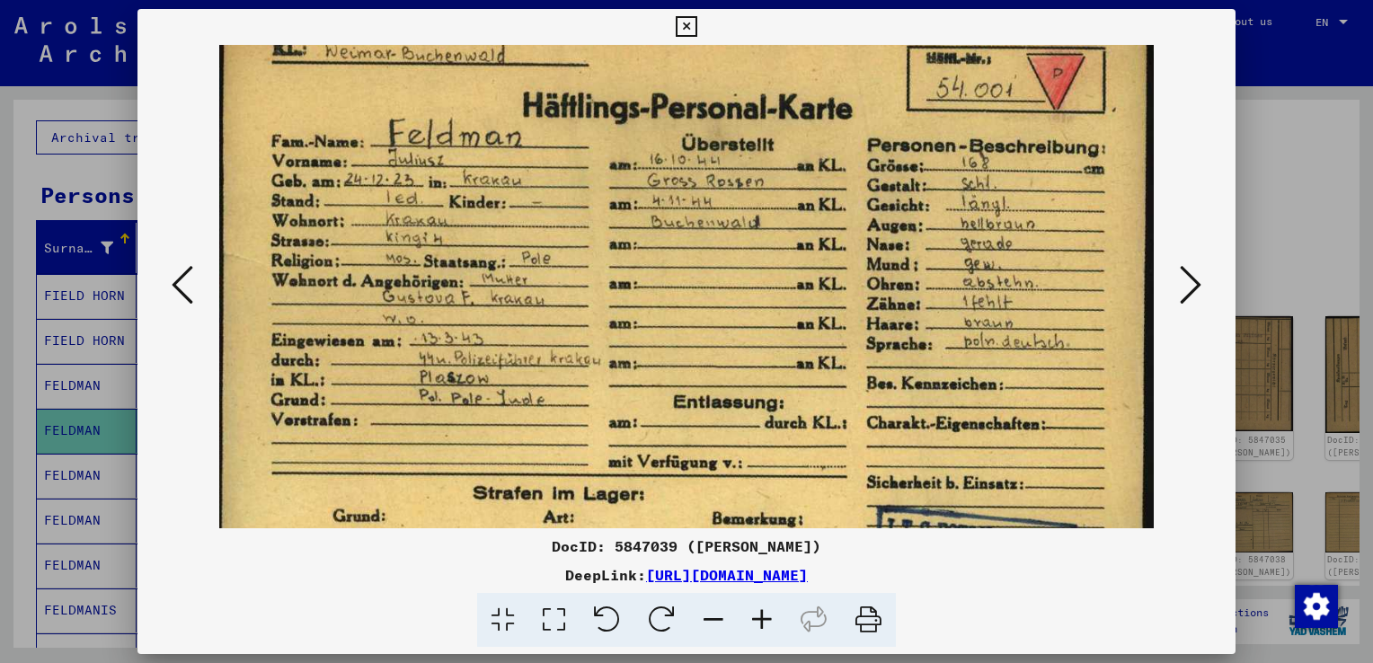
scroll to position [45, 0]
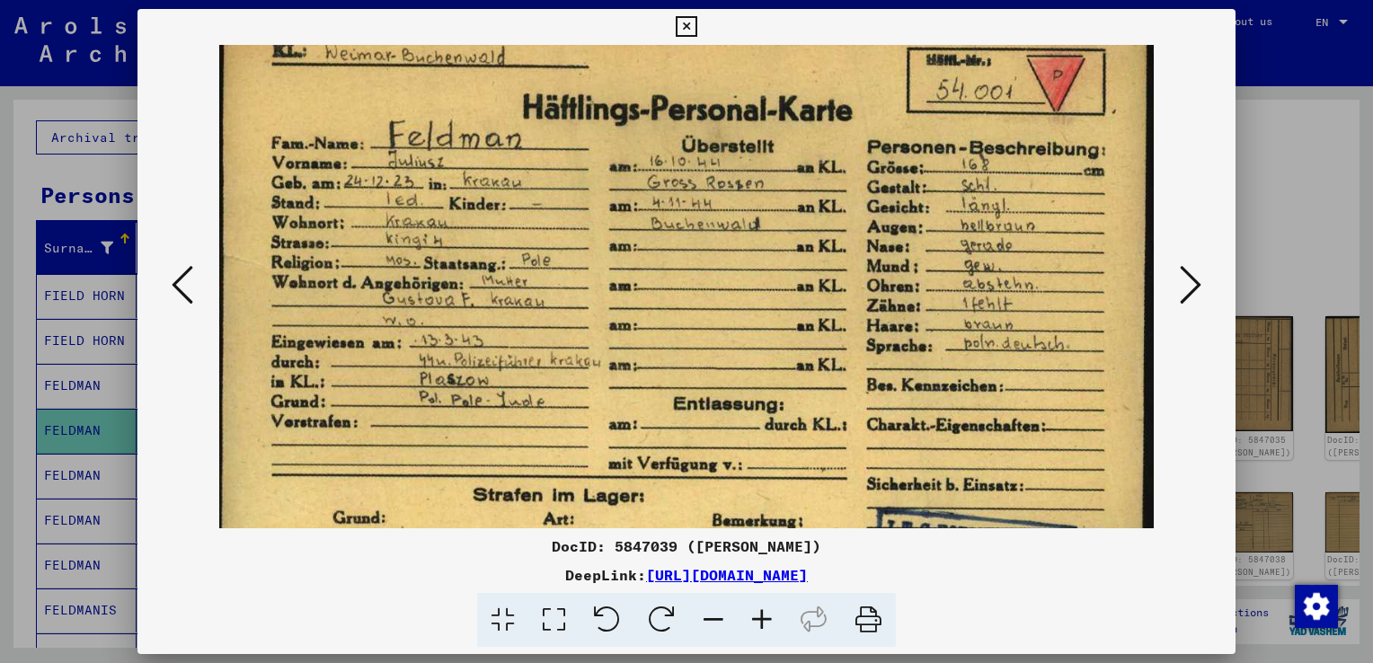
drag, startPoint x: 816, startPoint y: 410, endPoint x: 801, endPoint y: 457, distance: 49.2
click at [801, 457] on img at bounding box center [686, 331] width 935 height 663
click at [688, 27] on icon at bounding box center [686, 27] width 21 height 22
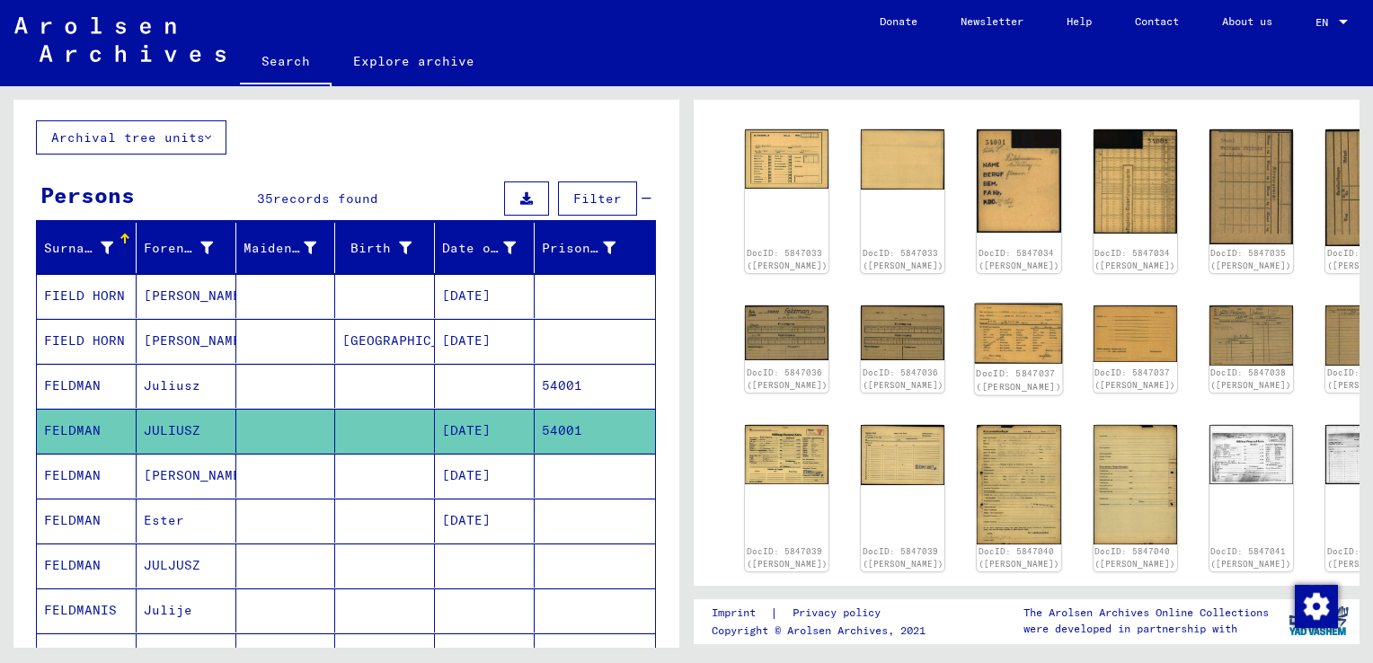
scroll to position [180, 0]
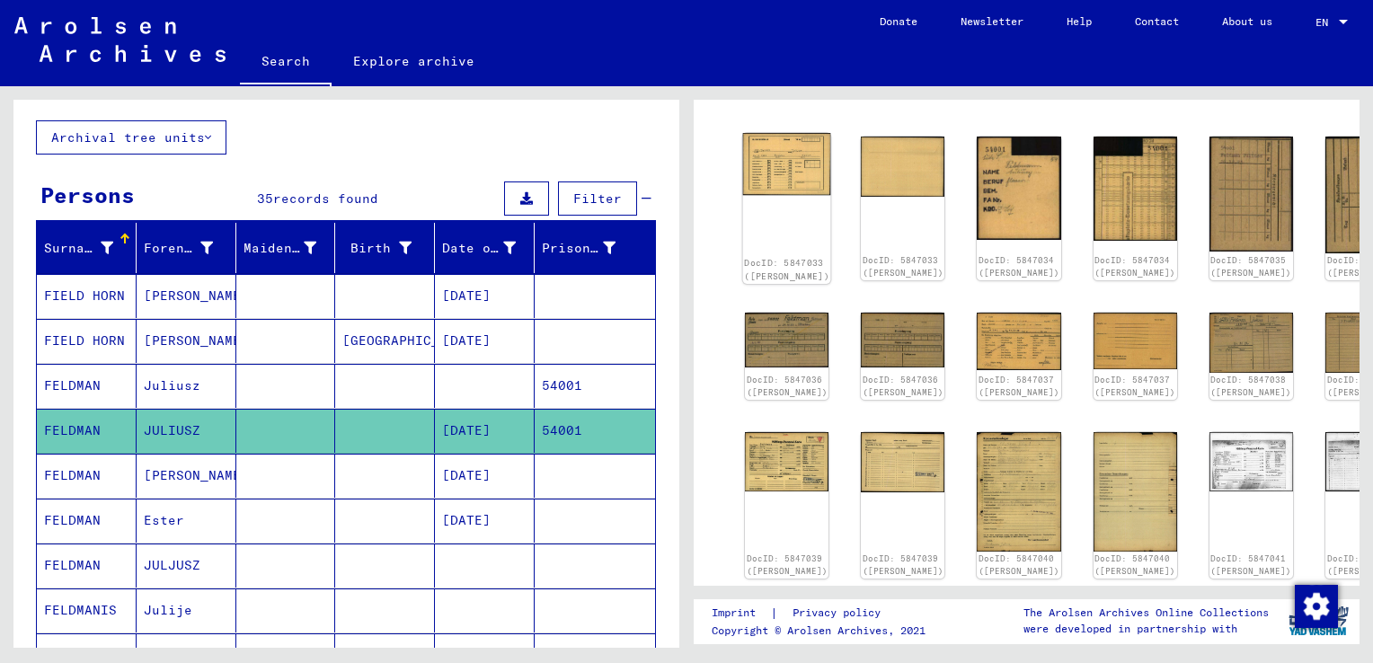
click at [772, 182] on div "DocID: 5847033 ([PERSON_NAME])" at bounding box center [787, 208] width 88 height 151
click at [787, 163] on img at bounding box center [787, 164] width 88 height 63
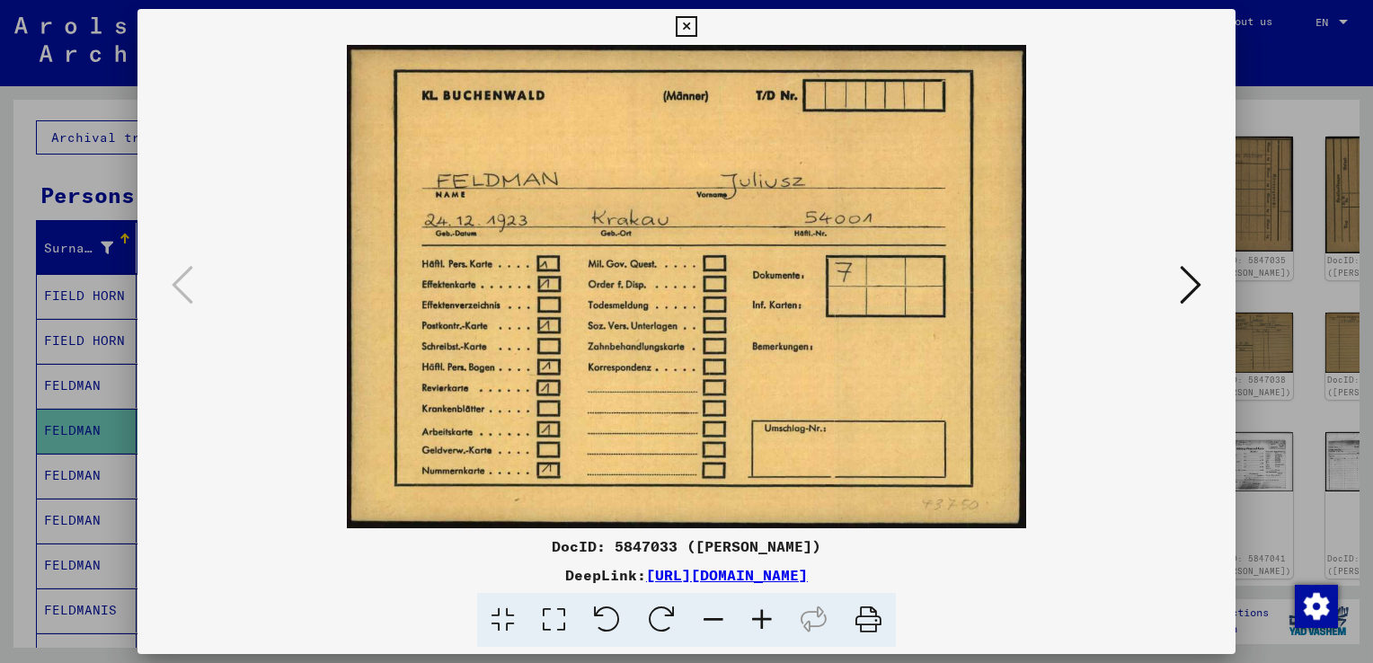
drag, startPoint x: 866, startPoint y: 621, endPoint x: 255, endPoint y: 560, distance: 614.2
click at [866, 621] on icon at bounding box center [868, 620] width 55 height 55
click at [697, 23] on icon at bounding box center [686, 27] width 21 height 22
